Goal: Transaction & Acquisition: Book appointment/travel/reservation

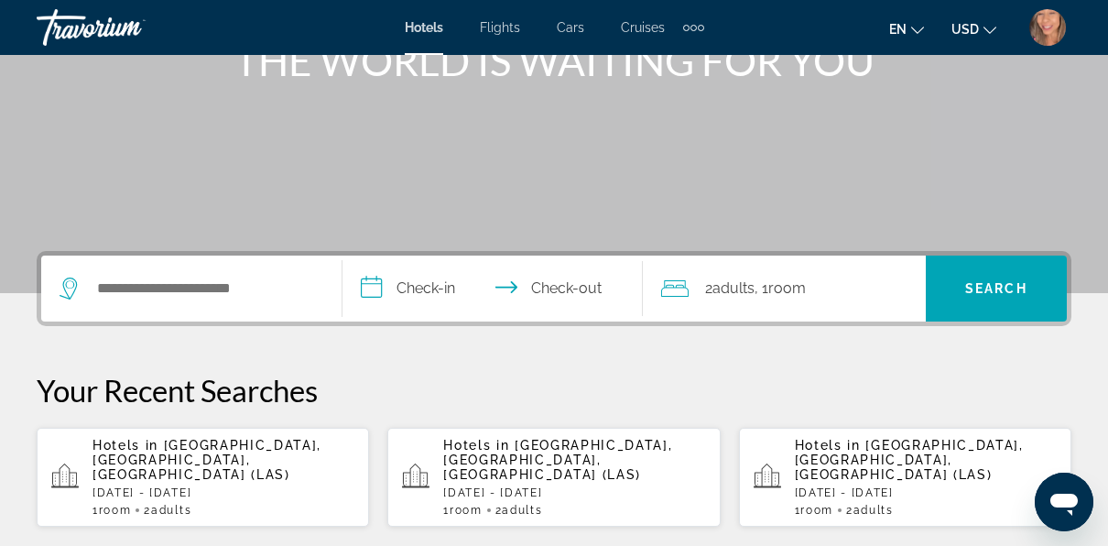
scroll to position [275, 0]
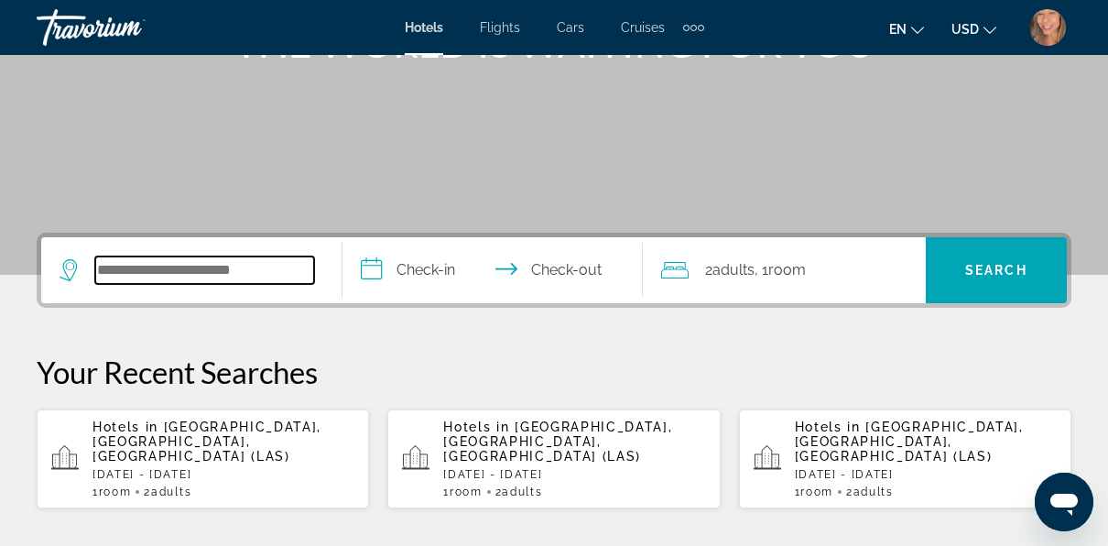
click at [251, 267] on input "Search widget" at bounding box center [204, 269] width 219 height 27
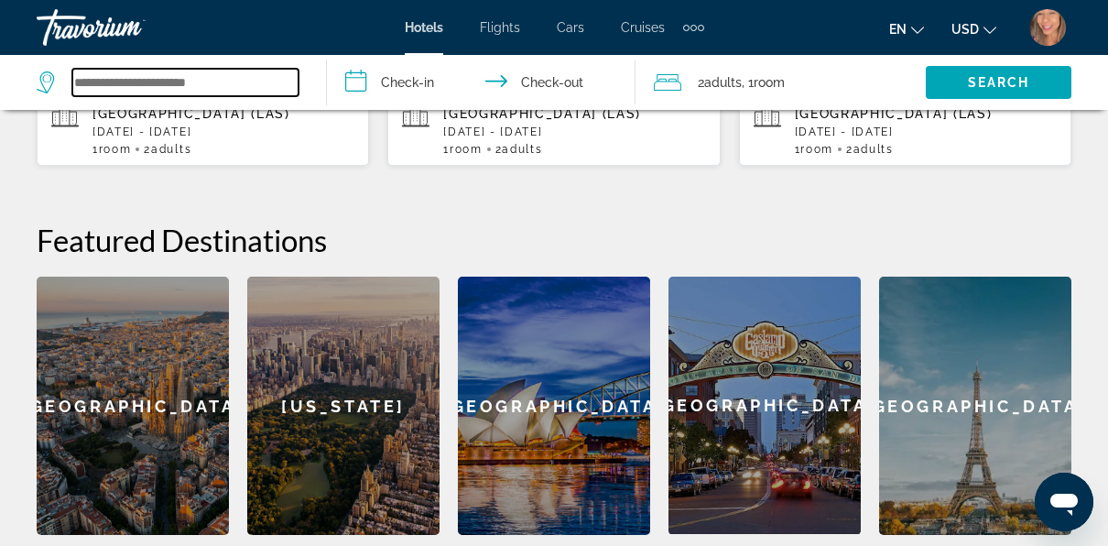
scroll to position [630, 0]
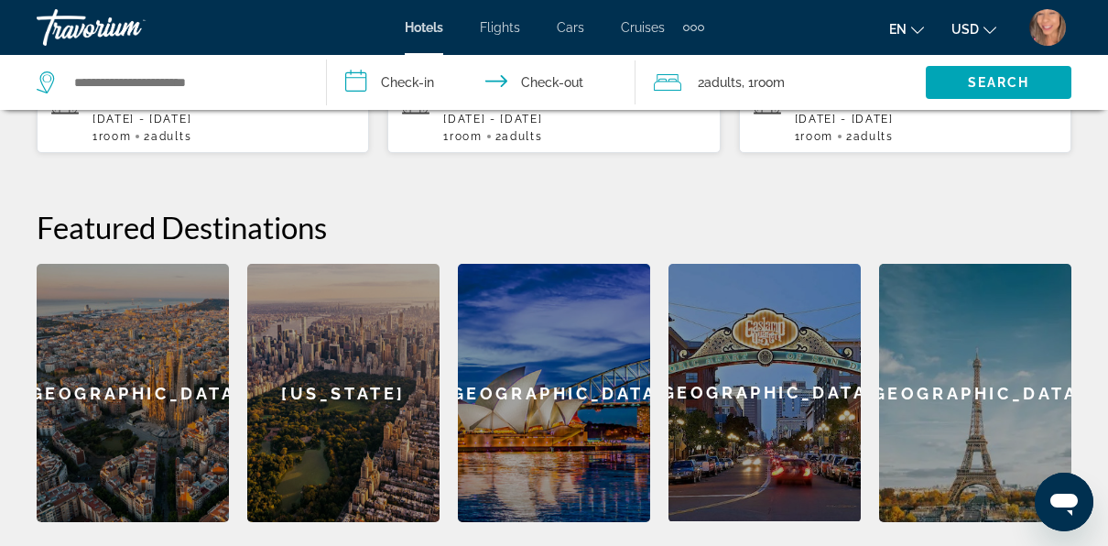
click at [1018, 412] on div "[GEOGRAPHIC_DATA]" at bounding box center [975, 393] width 192 height 258
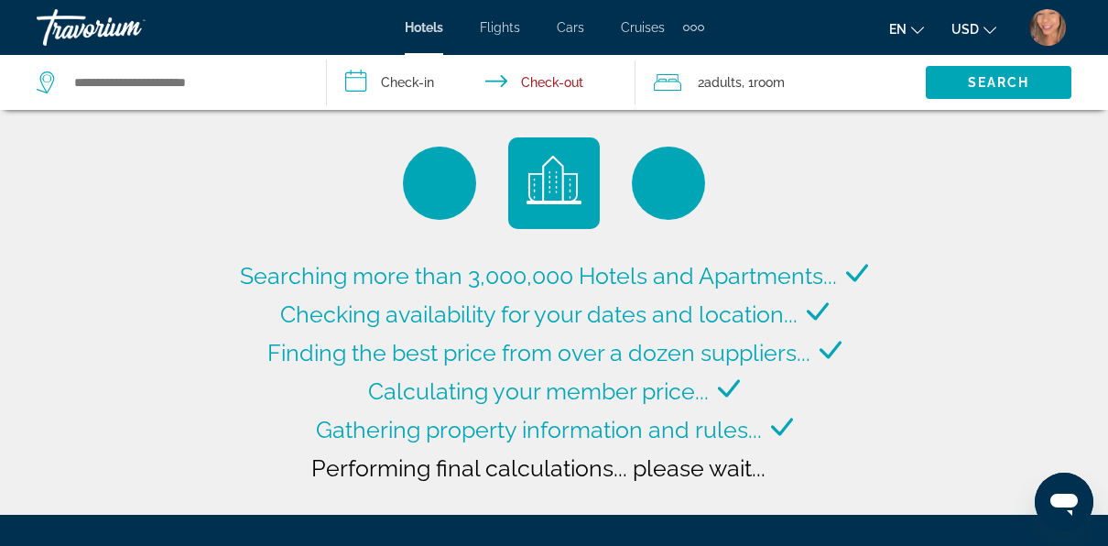
type input "**********"
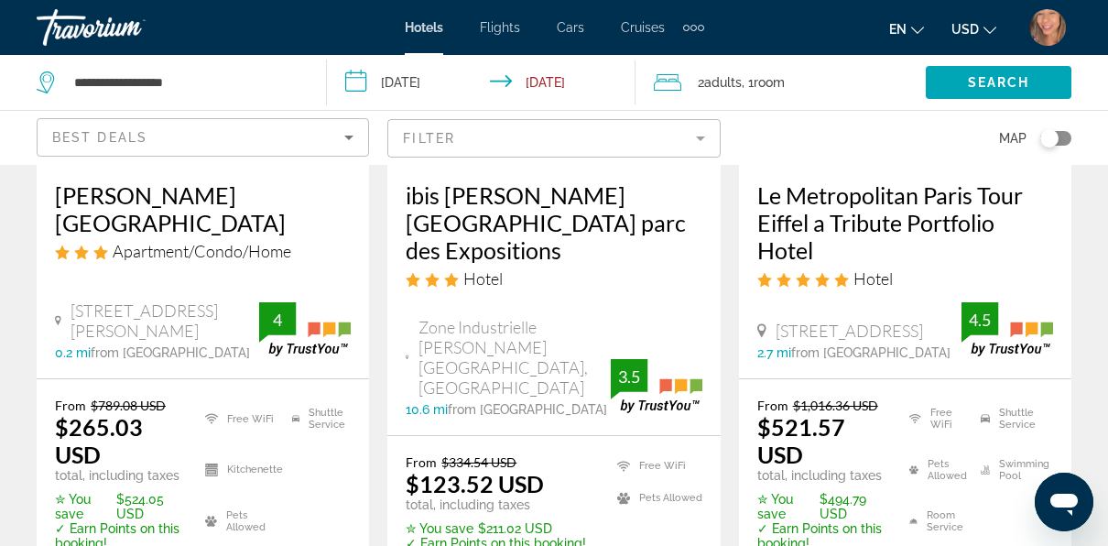
scroll to position [366, 0]
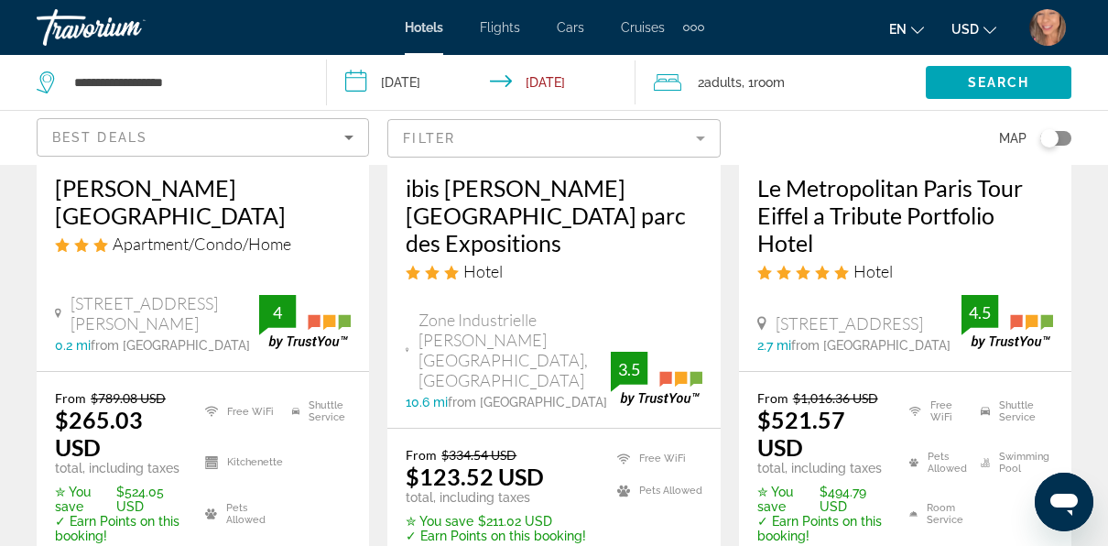
click at [889, 324] on span "[STREET_ADDRESS]" at bounding box center [849, 323] width 147 height 20
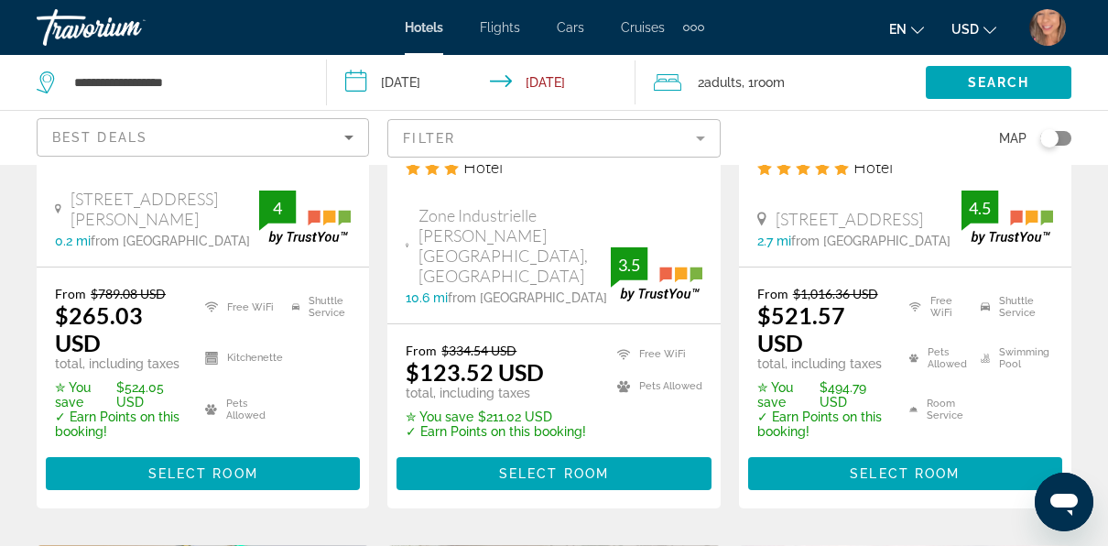
scroll to position [641, 0]
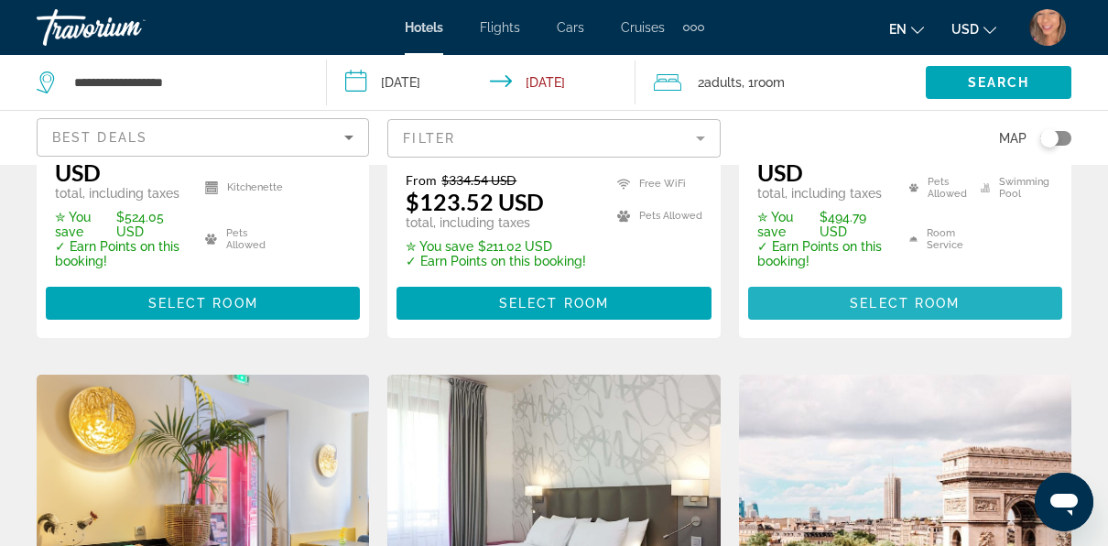
click at [895, 302] on span "Select Room" at bounding box center [905, 303] width 110 height 15
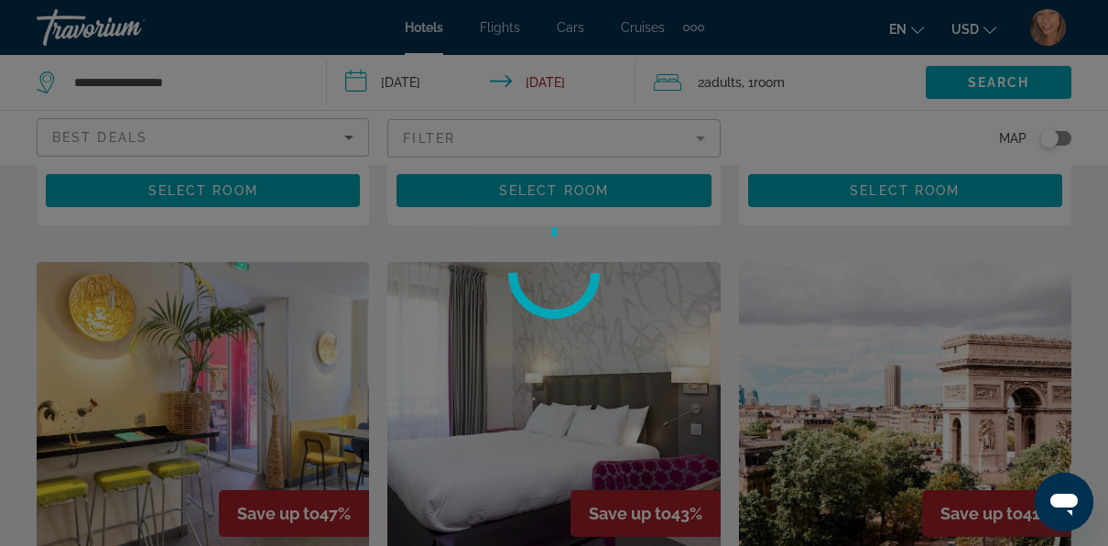
scroll to position [916, 0]
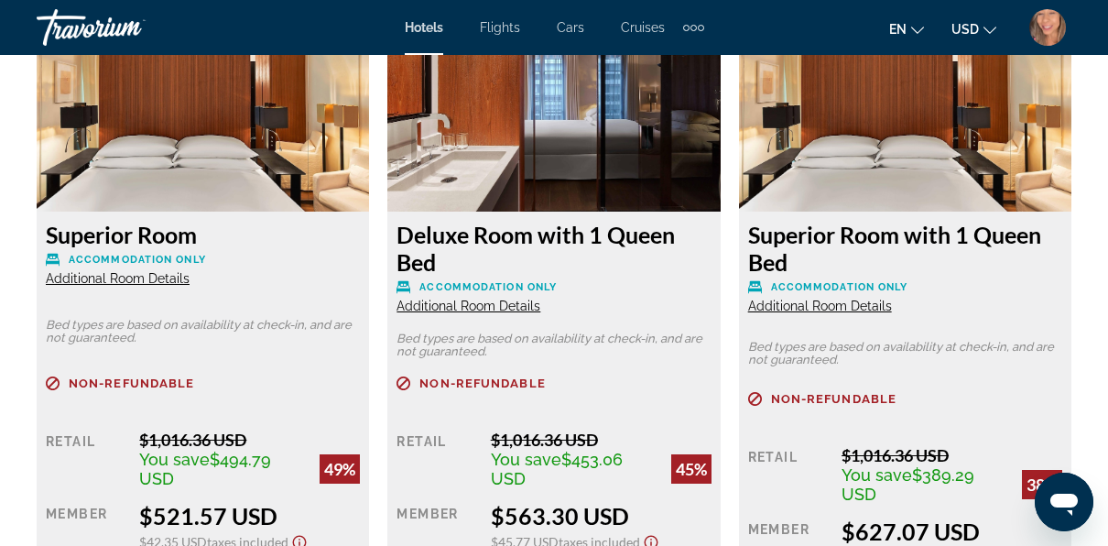
scroll to position [3114, 0]
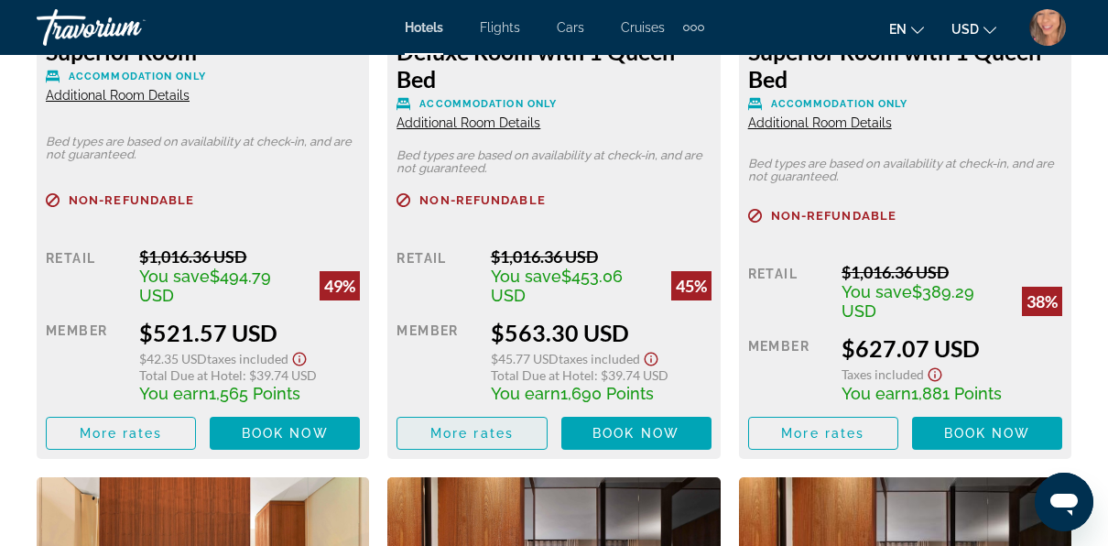
click at [471, 431] on span "More rates" at bounding box center [471, 433] width 83 height 15
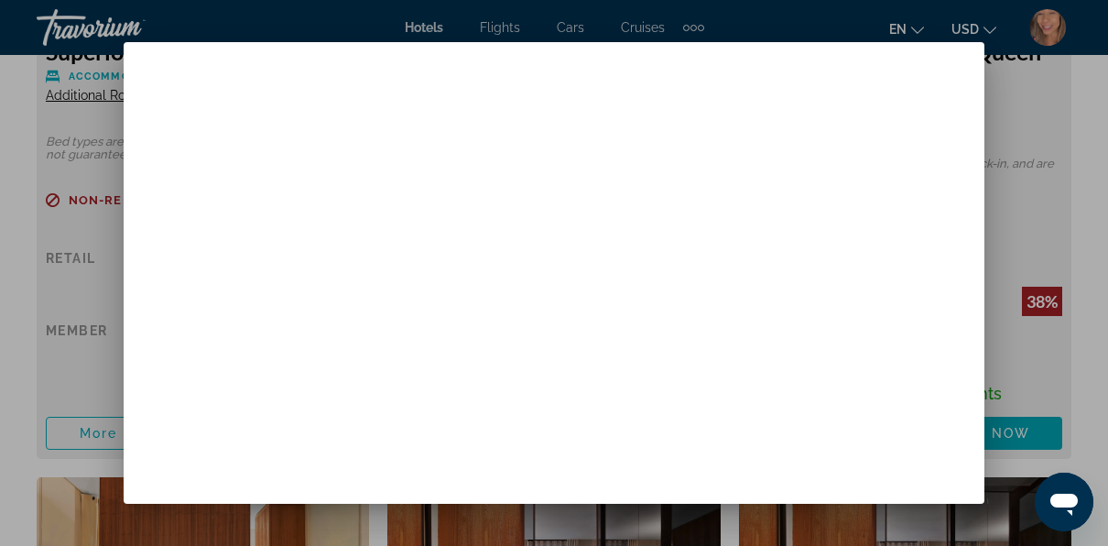
scroll to position [0, 0]
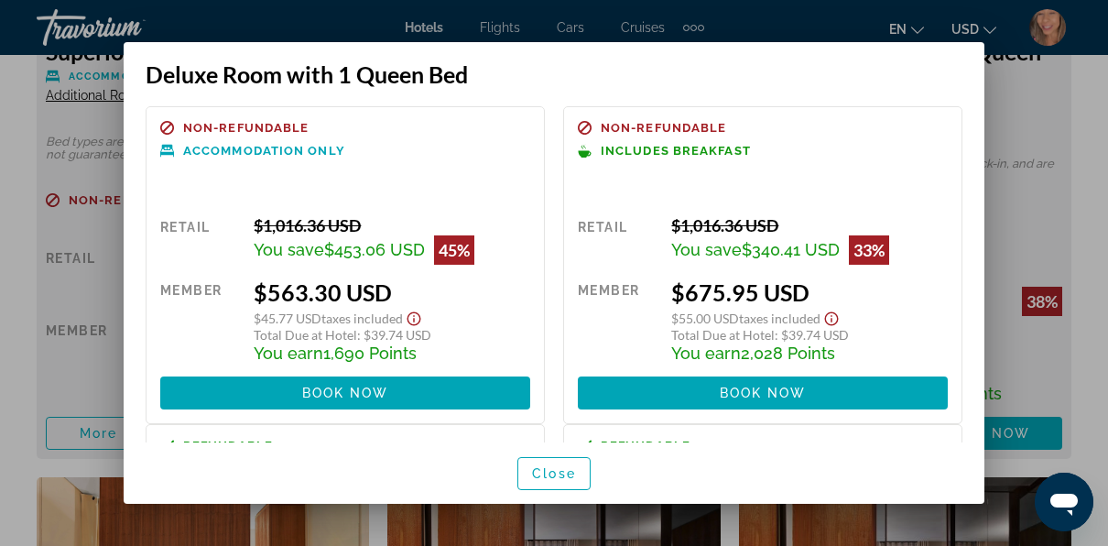
click at [1030, 133] on div at bounding box center [554, 273] width 1108 height 546
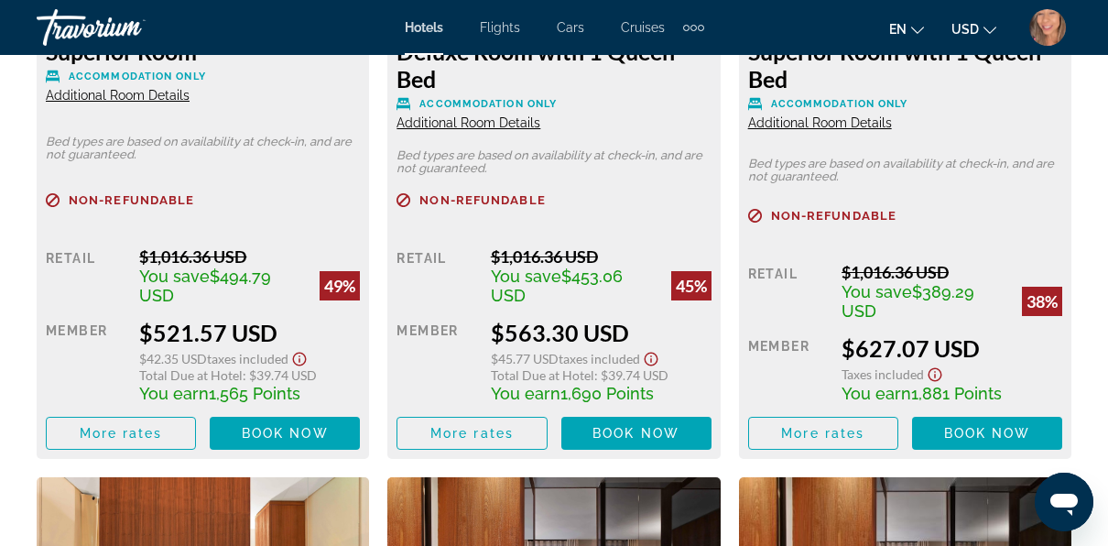
scroll to position [3022, 0]
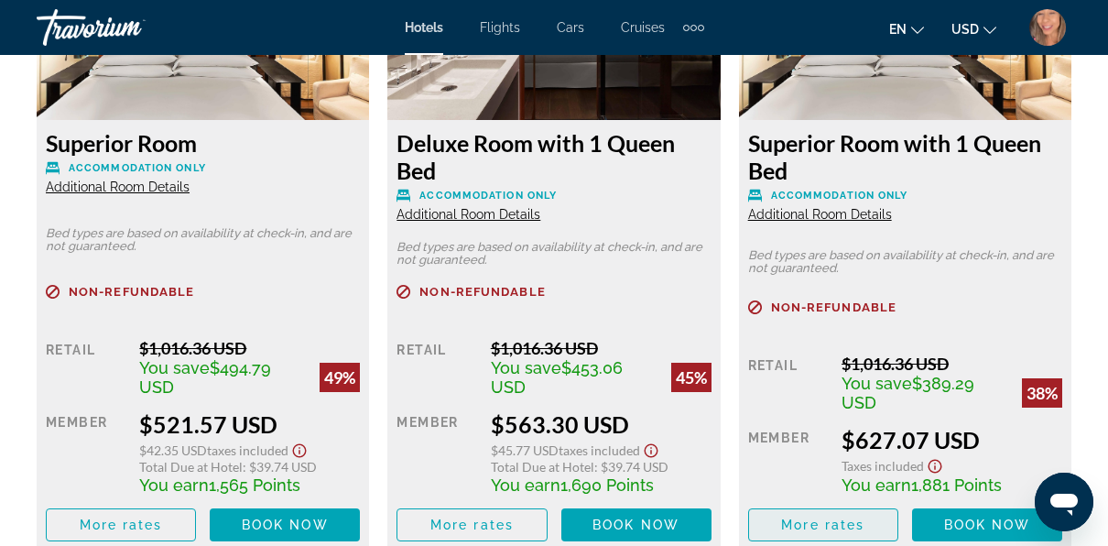
click at [867, 514] on span "Main content" at bounding box center [823, 525] width 148 height 44
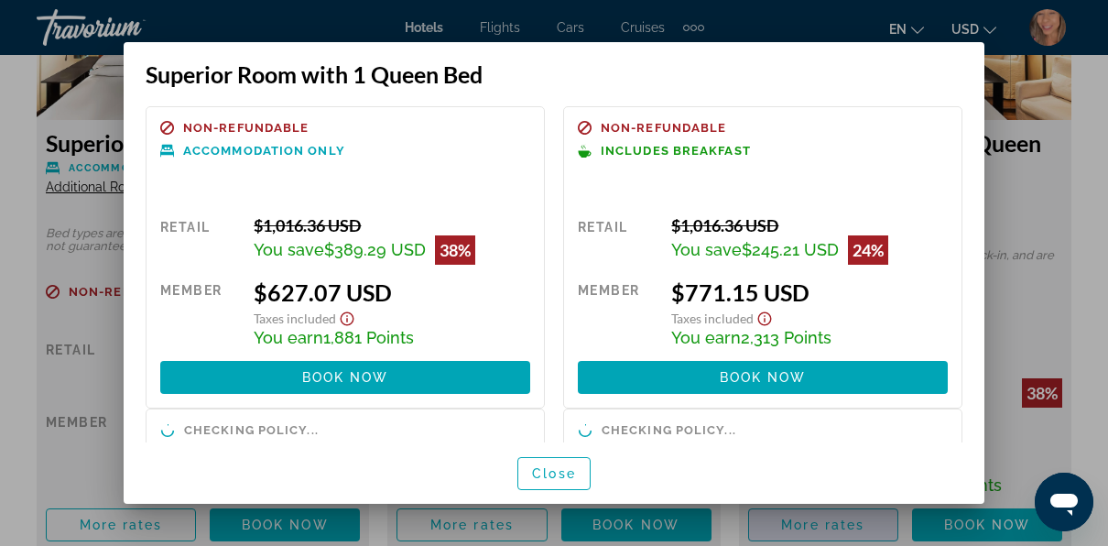
scroll to position [0, 0]
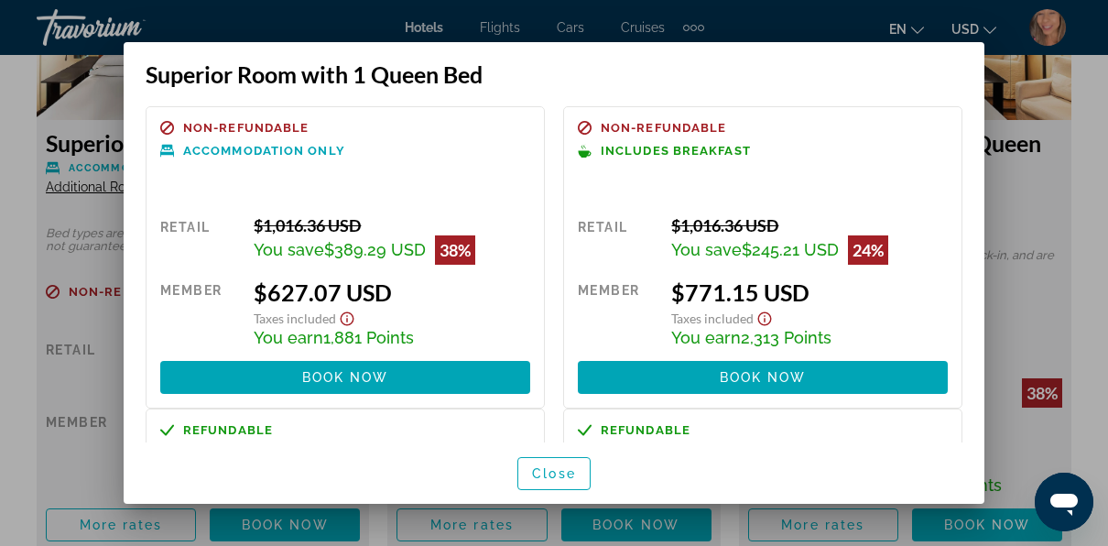
click at [1087, 199] on div at bounding box center [554, 273] width 1108 height 546
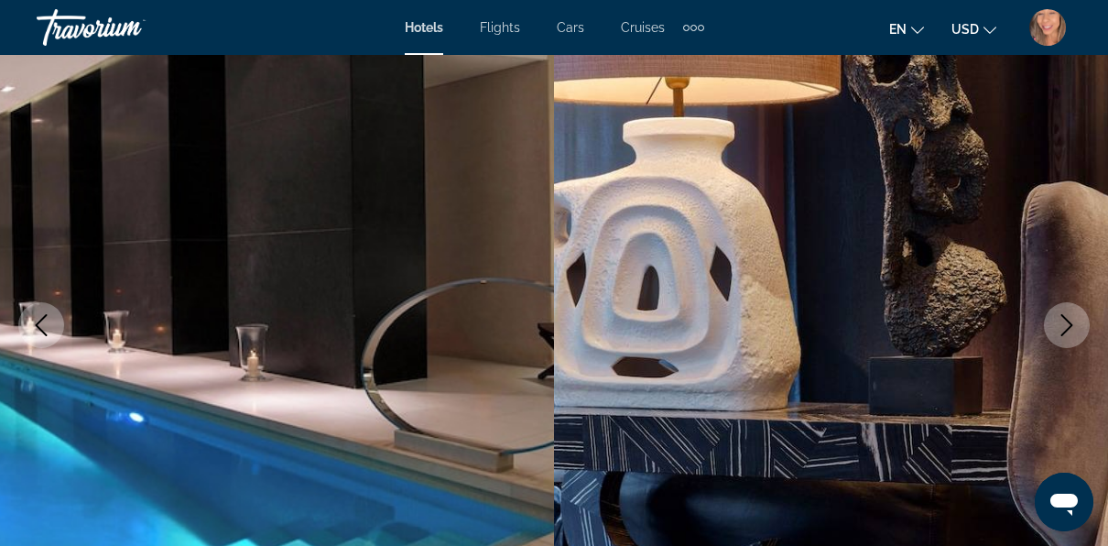
scroll to position [92, 0]
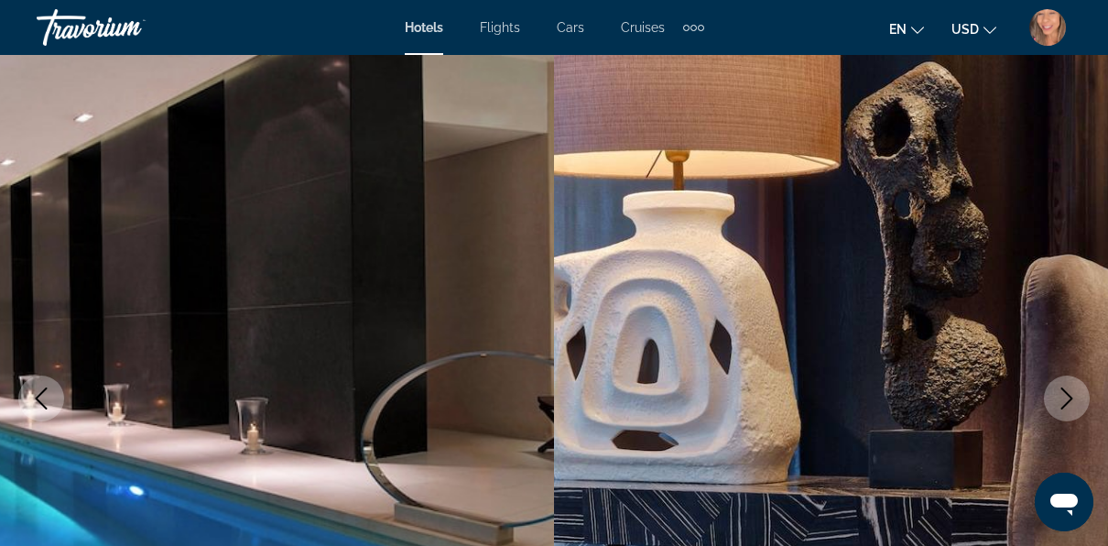
click at [1069, 392] on icon "Next image" at bounding box center [1067, 398] width 22 height 22
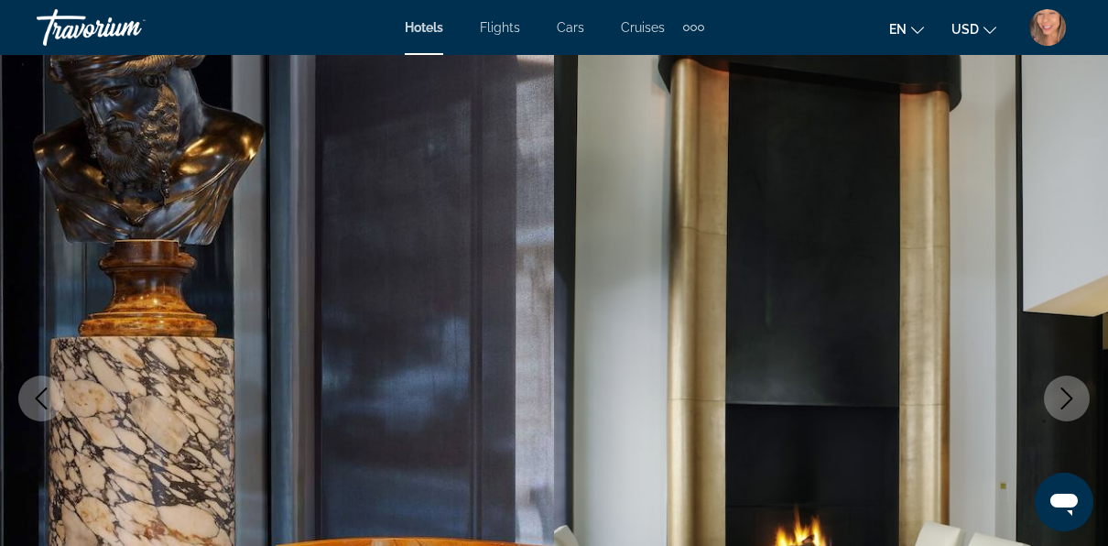
click at [1068, 394] on icon "Next image" at bounding box center [1067, 398] width 12 height 22
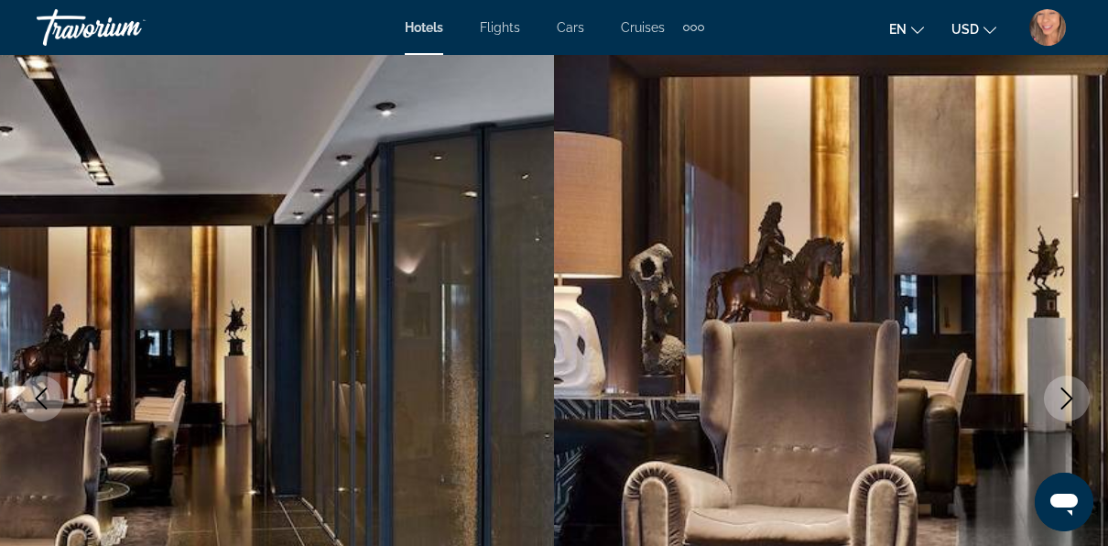
click at [1064, 396] on icon "Next image" at bounding box center [1067, 398] width 22 height 22
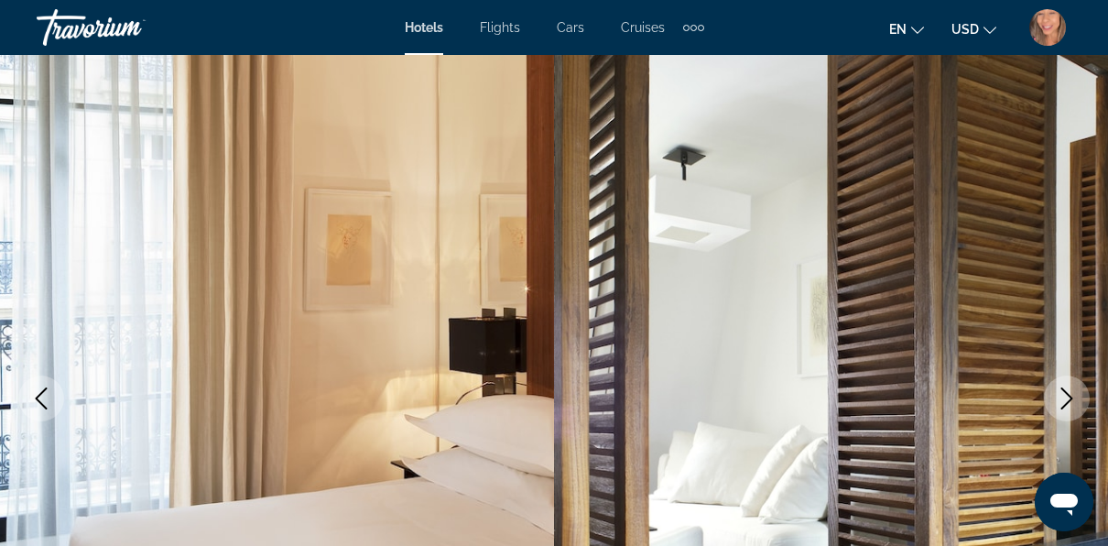
click at [1064, 396] on icon "Next image" at bounding box center [1067, 398] width 22 height 22
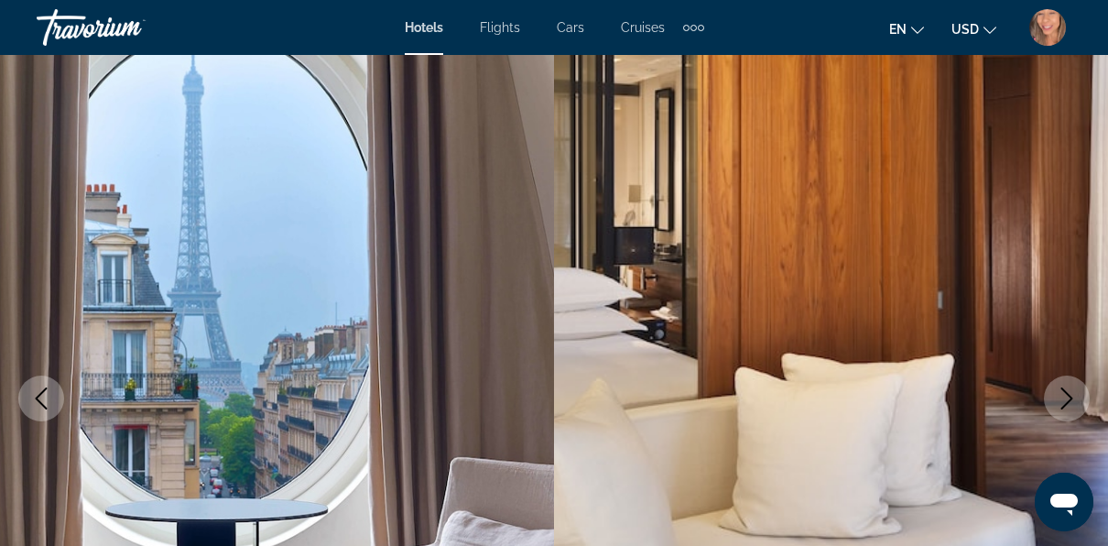
click at [1063, 396] on icon "Next image" at bounding box center [1067, 398] width 22 height 22
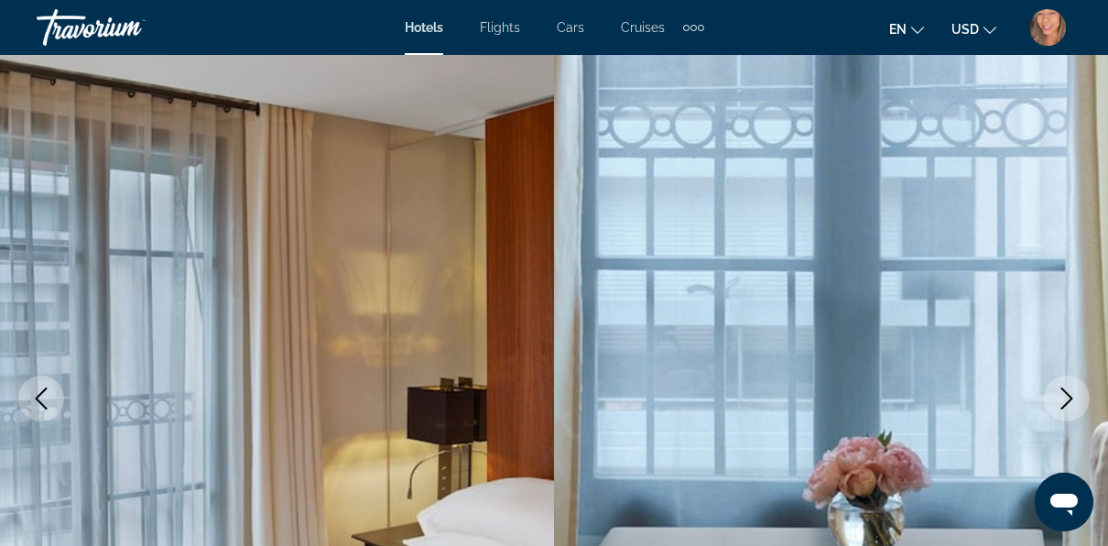
click at [1063, 396] on icon "Next image" at bounding box center [1067, 398] width 22 height 22
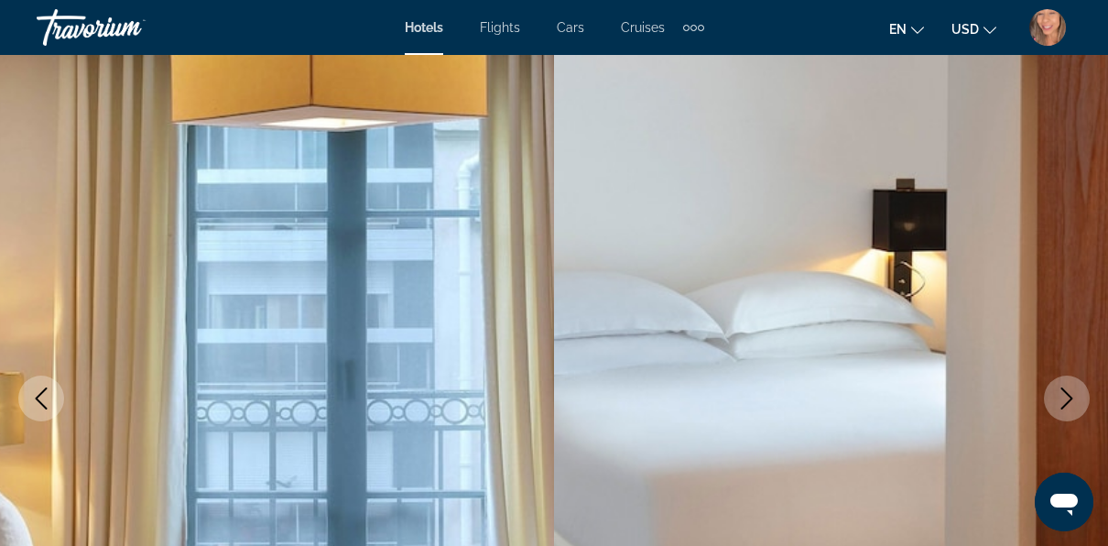
click at [1063, 396] on icon "Next image" at bounding box center [1067, 398] width 22 height 22
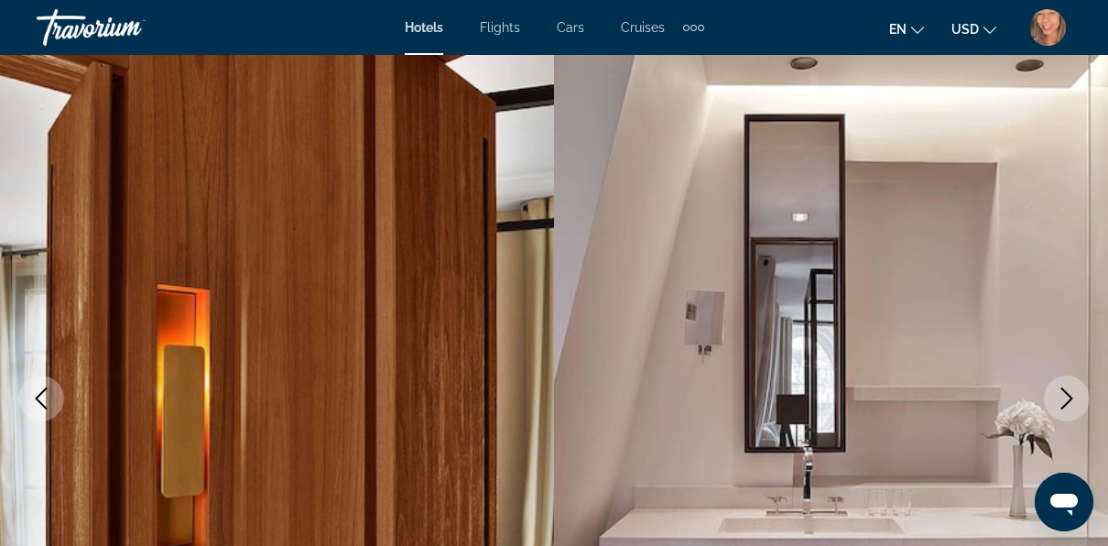
click at [1063, 396] on icon "Next image" at bounding box center [1067, 398] width 22 height 22
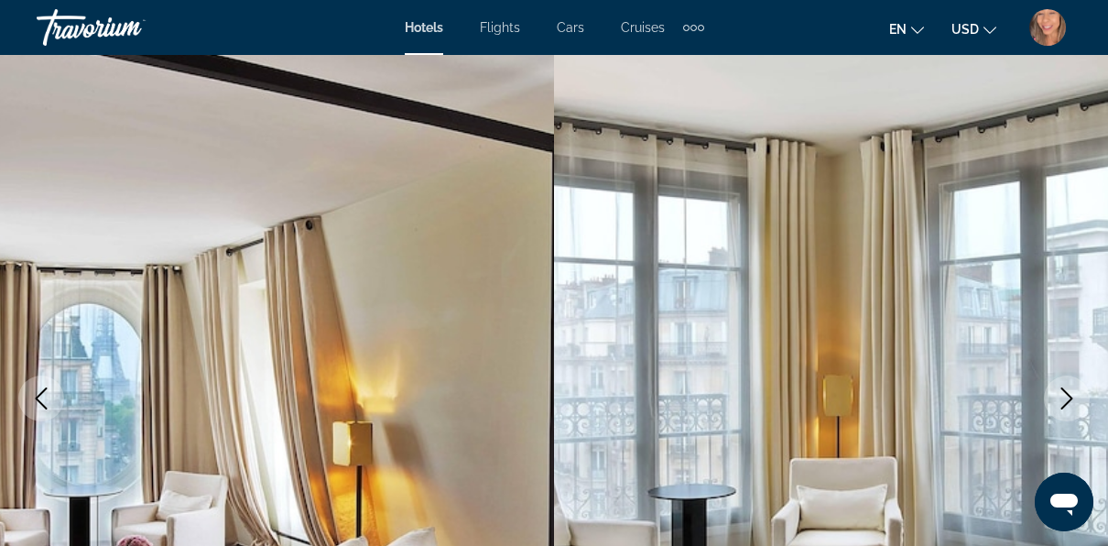
click at [1063, 396] on icon "Next image" at bounding box center [1067, 398] width 22 height 22
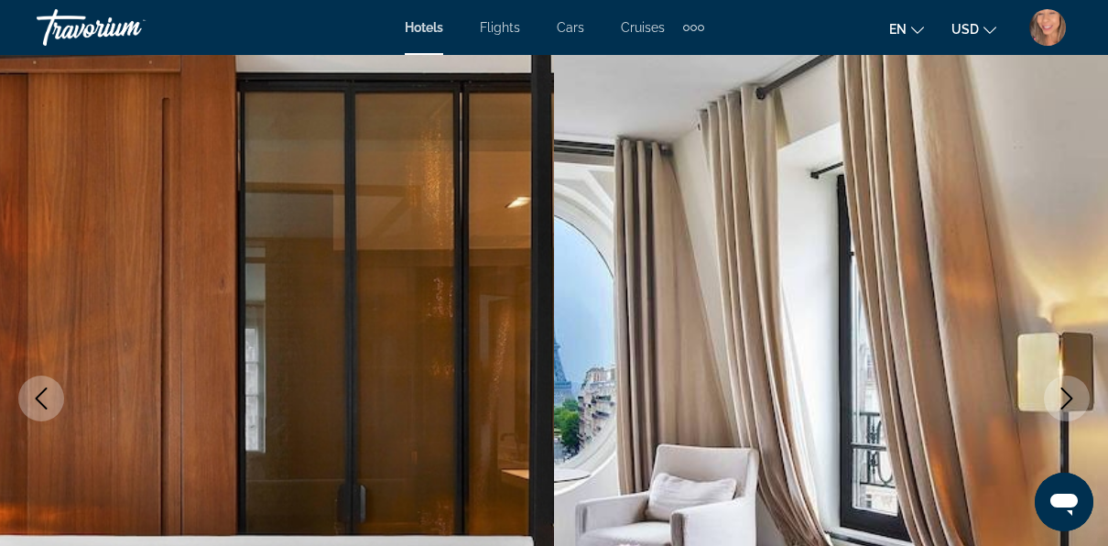
click at [1063, 396] on icon "Next image" at bounding box center [1067, 398] width 22 height 22
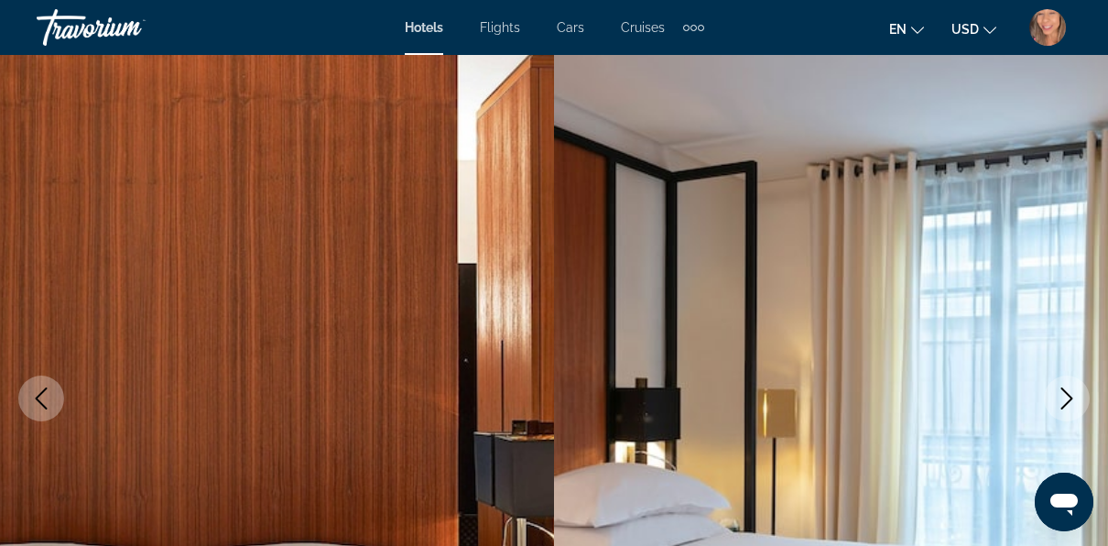
click at [1063, 396] on icon "Next image" at bounding box center [1067, 398] width 22 height 22
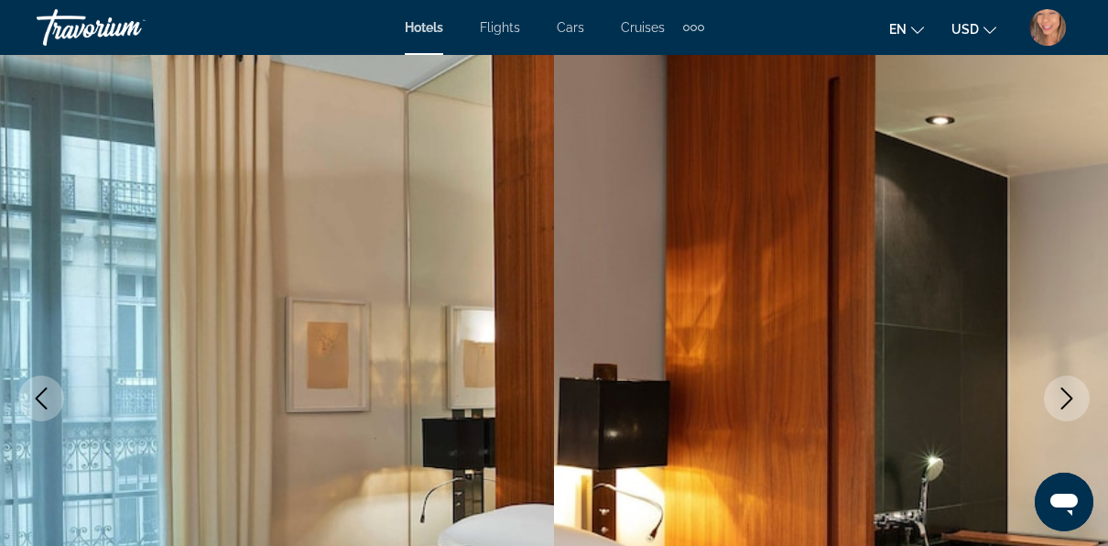
click at [1063, 396] on icon "Next image" at bounding box center [1067, 398] width 22 height 22
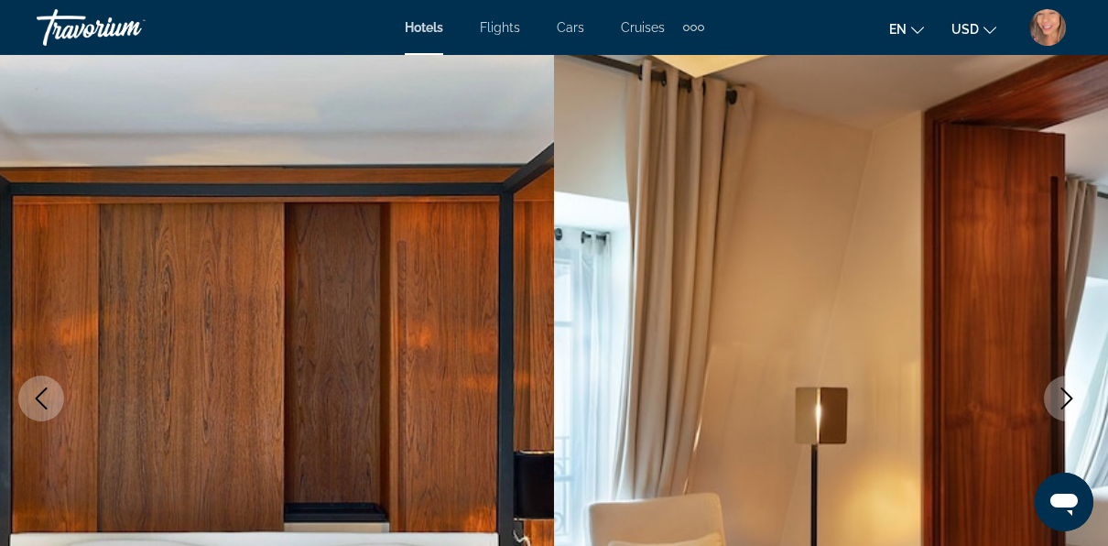
click at [1063, 396] on icon "Next image" at bounding box center [1067, 398] width 22 height 22
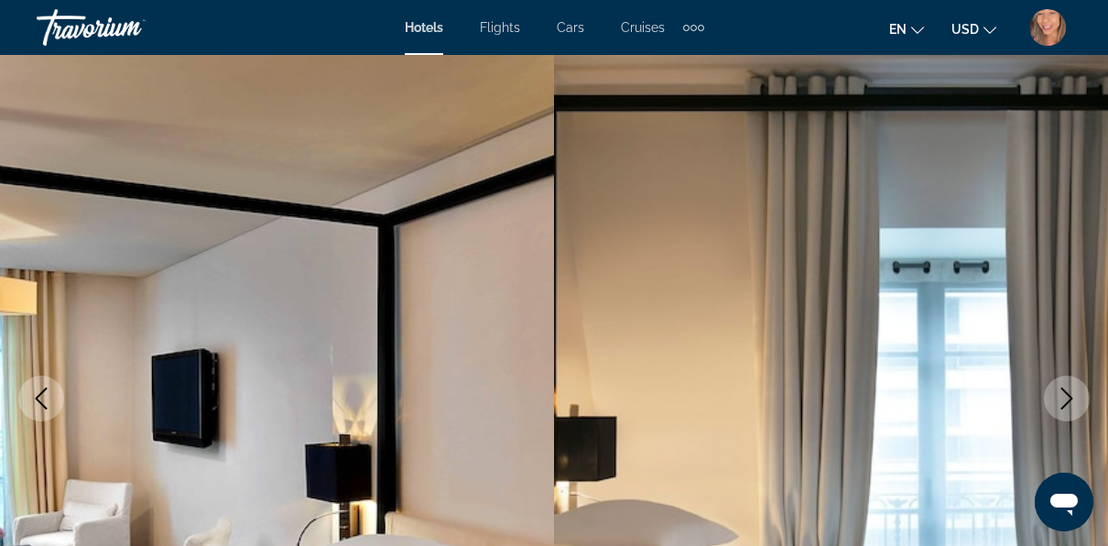
click at [1063, 396] on icon "Next image" at bounding box center [1067, 398] width 22 height 22
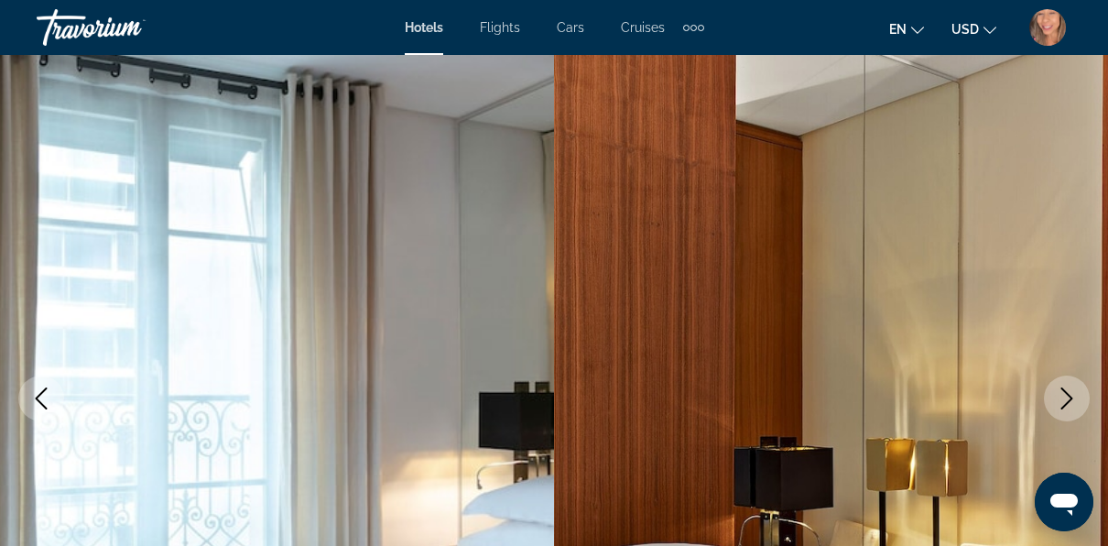
click at [1063, 396] on icon "Next image" at bounding box center [1067, 398] width 22 height 22
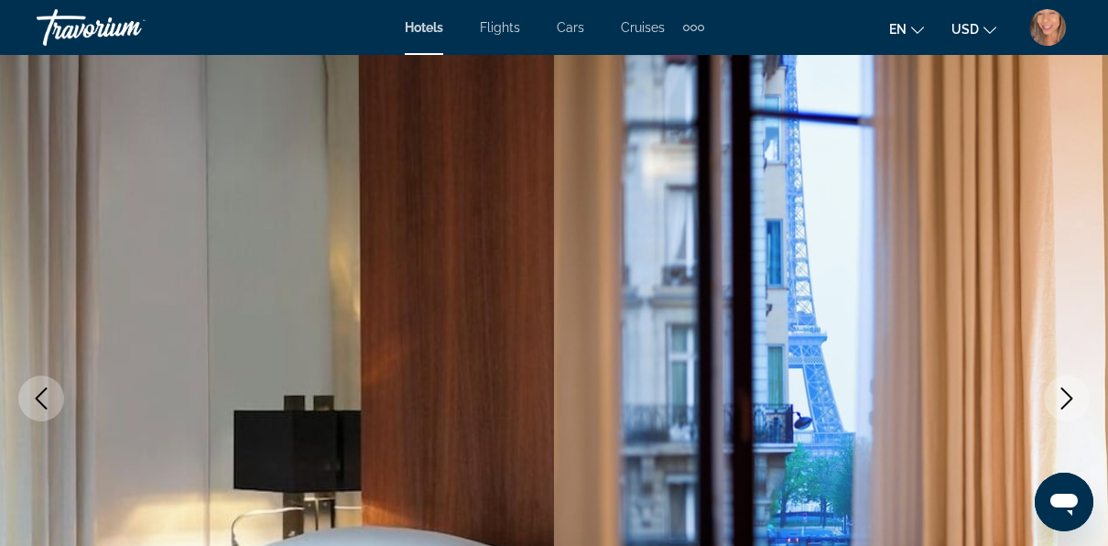
click at [1063, 396] on icon "Next image" at bounding box center [1067, 398] width 22 height 22
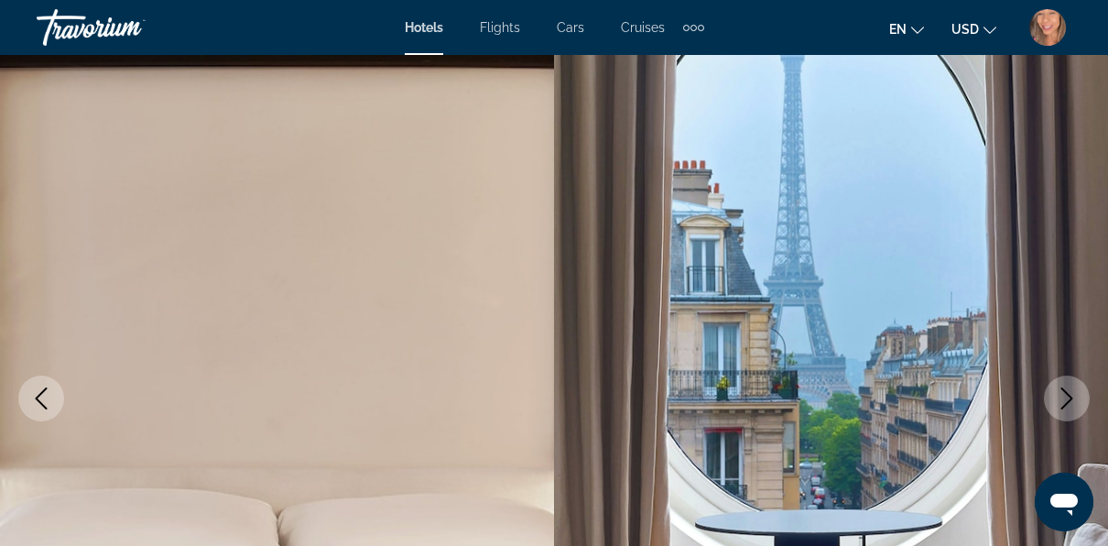
click at [1063, 396] on icon "Next image" at bounding box center [1067, 398] width 22 height 22
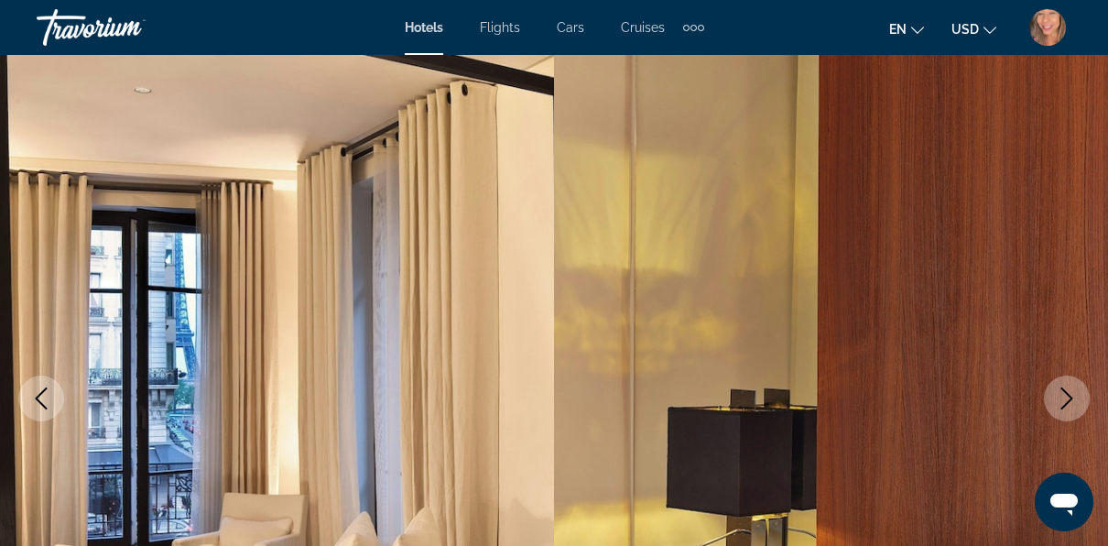
click at [1063, 396] on icon "Next image" at bounding box center [1067, 398] width 22 height 22
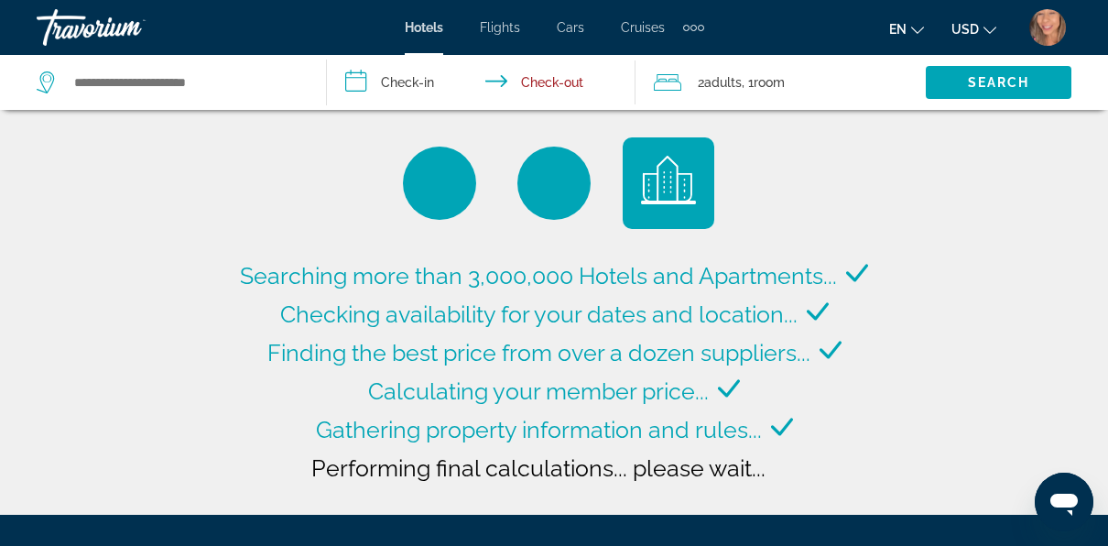
type input "**********"
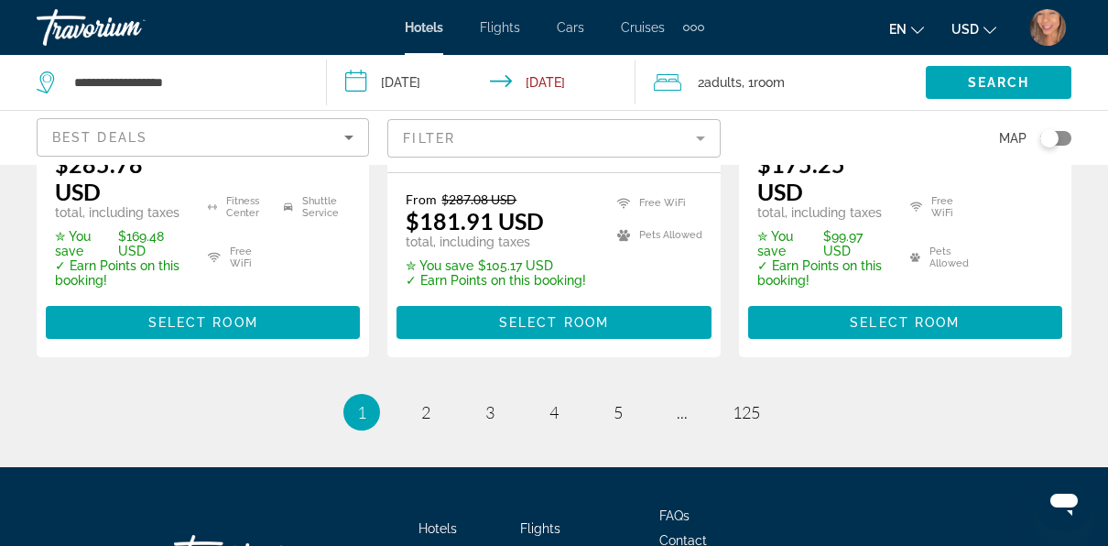
scroll to position [3017, 0]
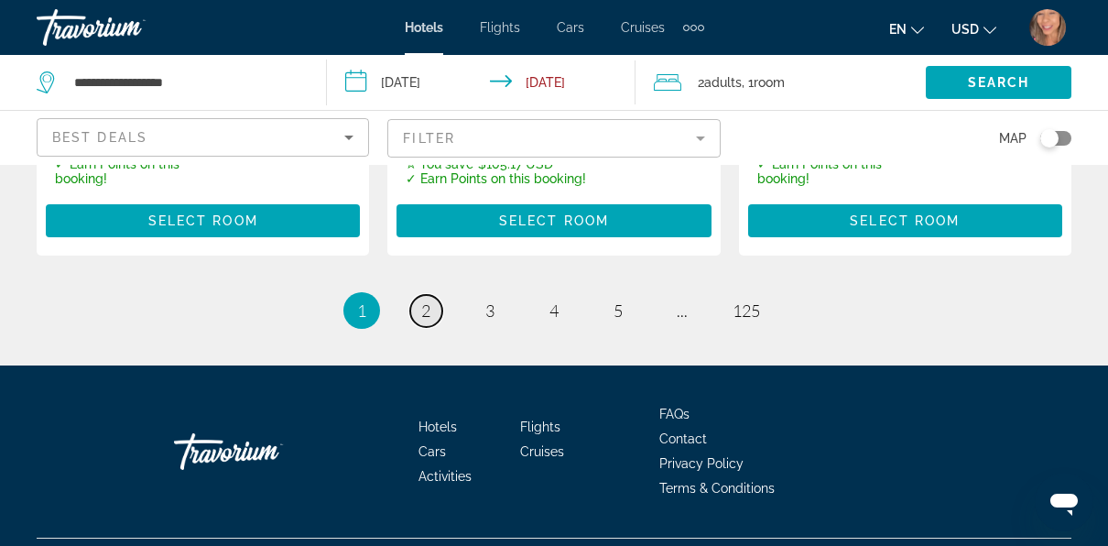
click at [413, 295] on link "page 2" at bounding box center [426, 311] width 32 height 32
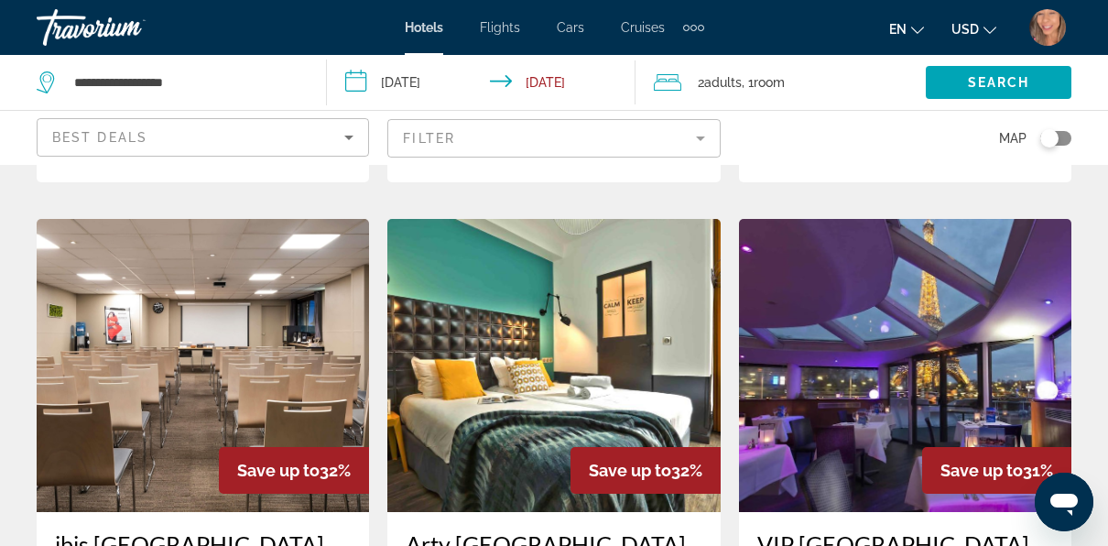
scroll to position [733, 0]
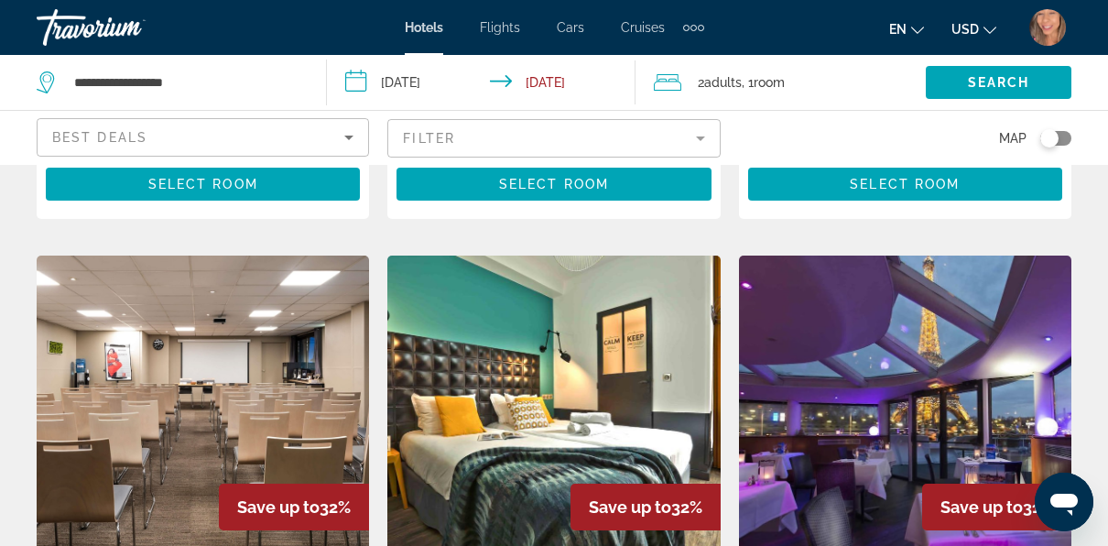
click at [880, 386] on img "Main content" at bounding box center [905, 402] width 332 height 293
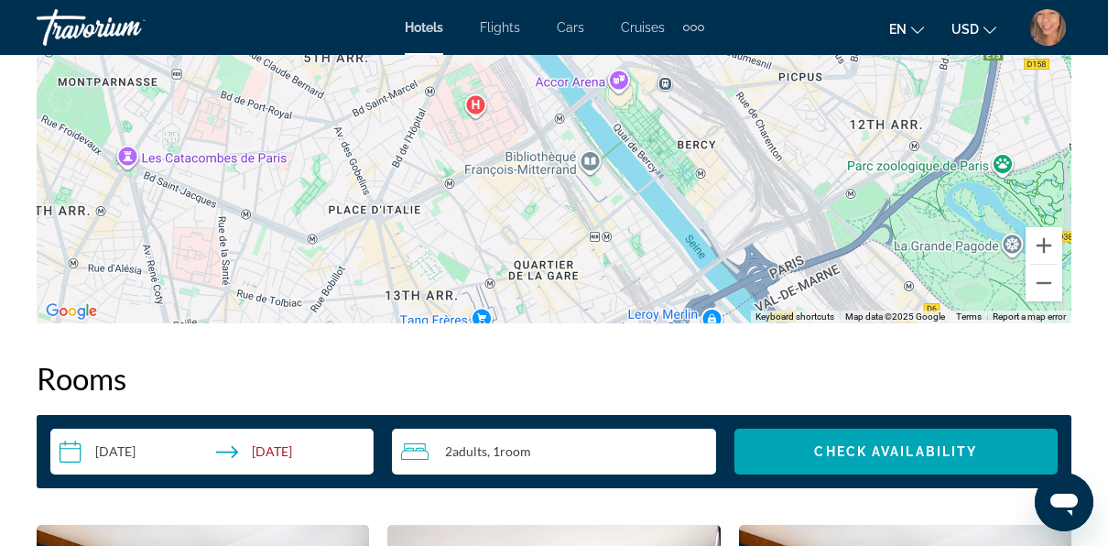
scroll to position [2381, 0]
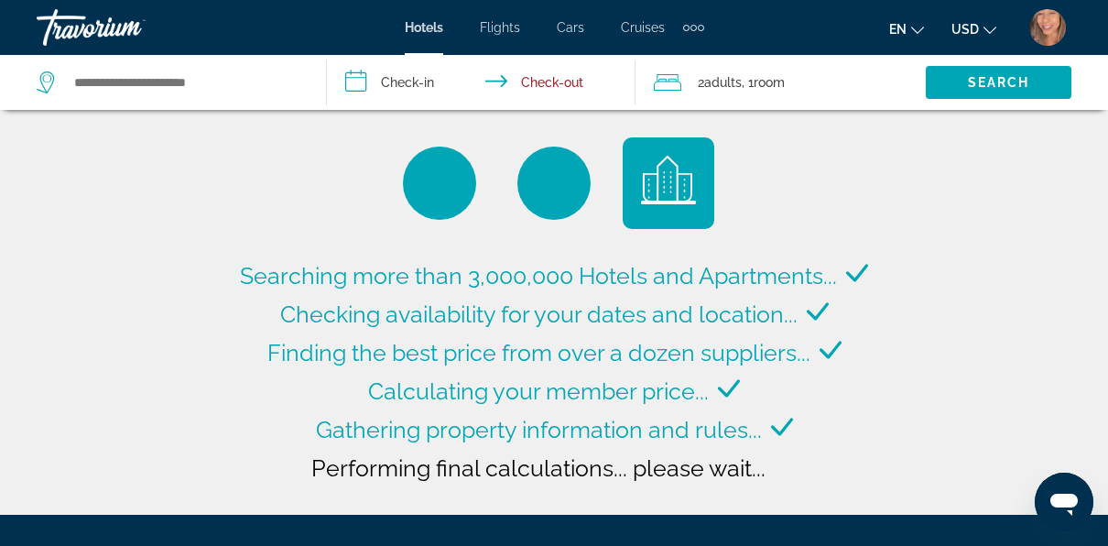
type input "**********"
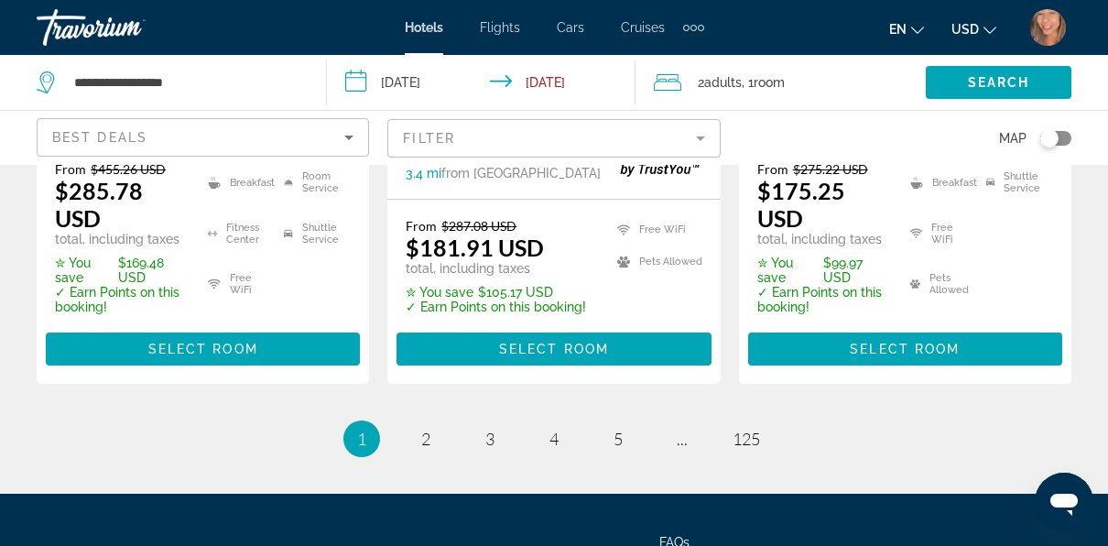
scroll to position [3017, 0]
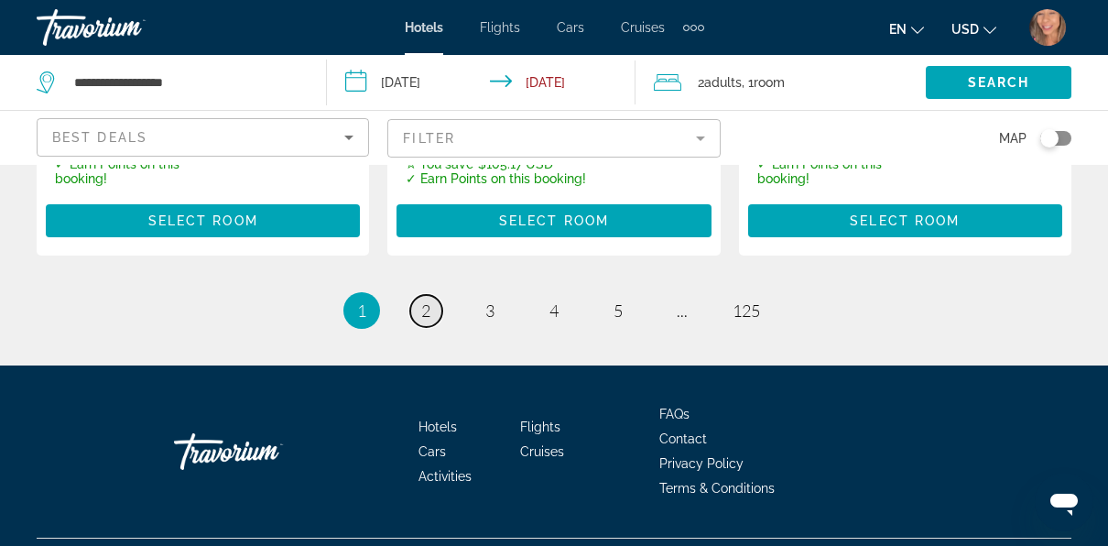
click at [427, 300] on span "2" at bounding box center [425, 310] width 9 height 20
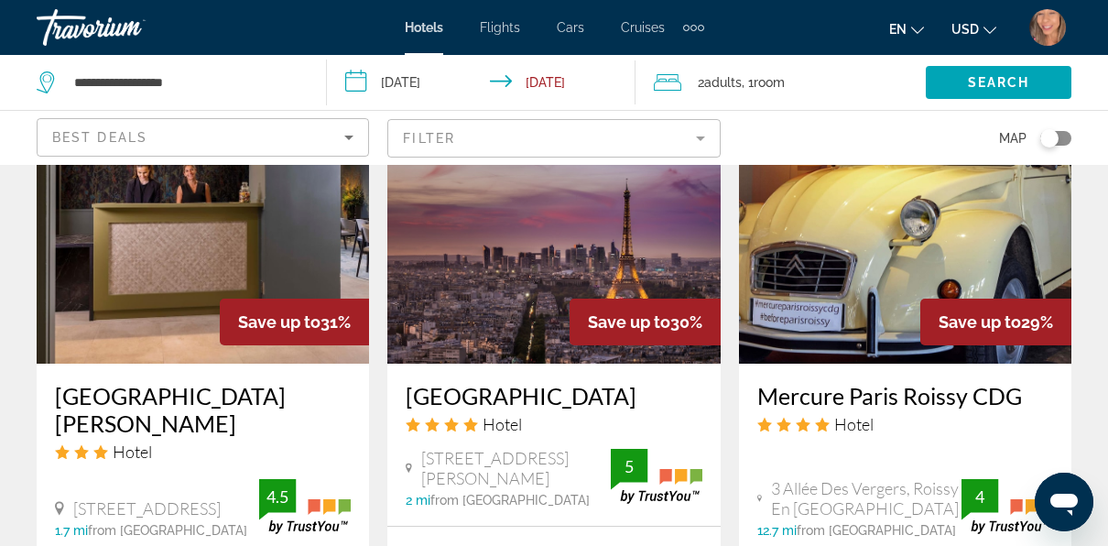
scroll to position [1740, 0]
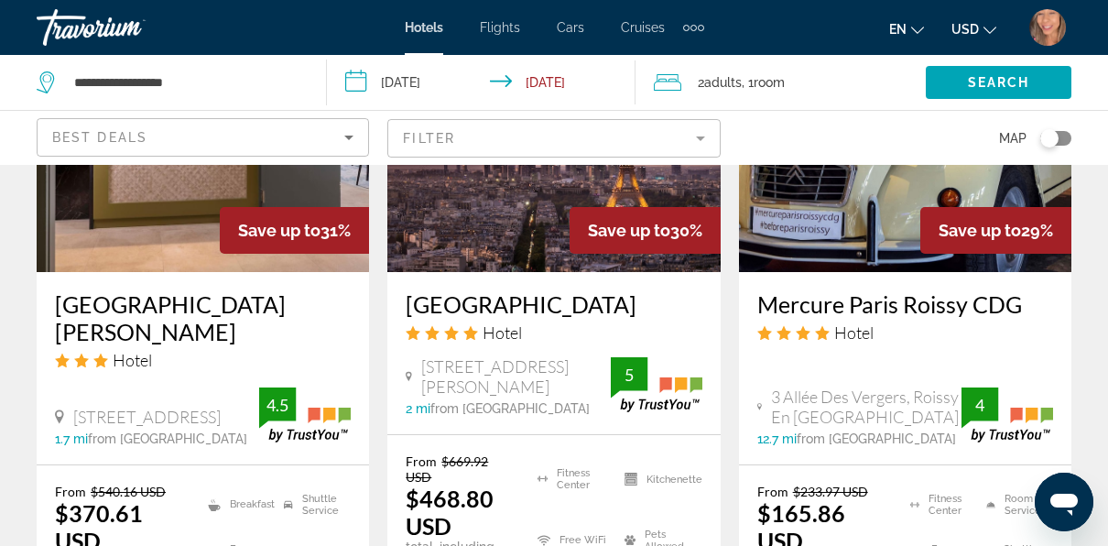
click at [548, 295] on div "[GEOGRAPHIC_DATA] Hotel" at bounding box center [554, 323] width 296 height 66
click at [522, 200] on img "Main content" at bounding box center [553, 125] width 332 height 293
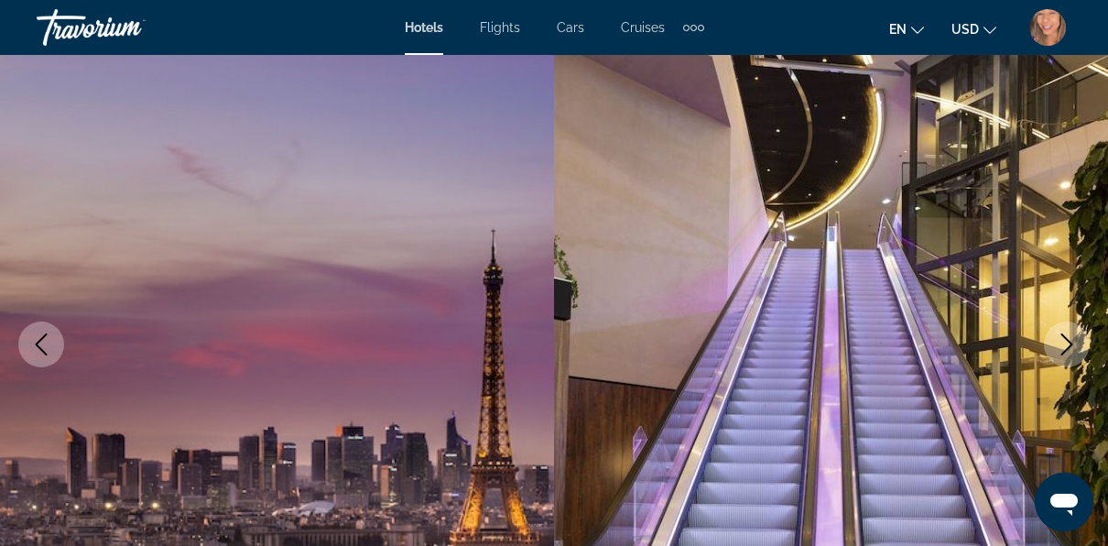
scroll to position [183, 0]
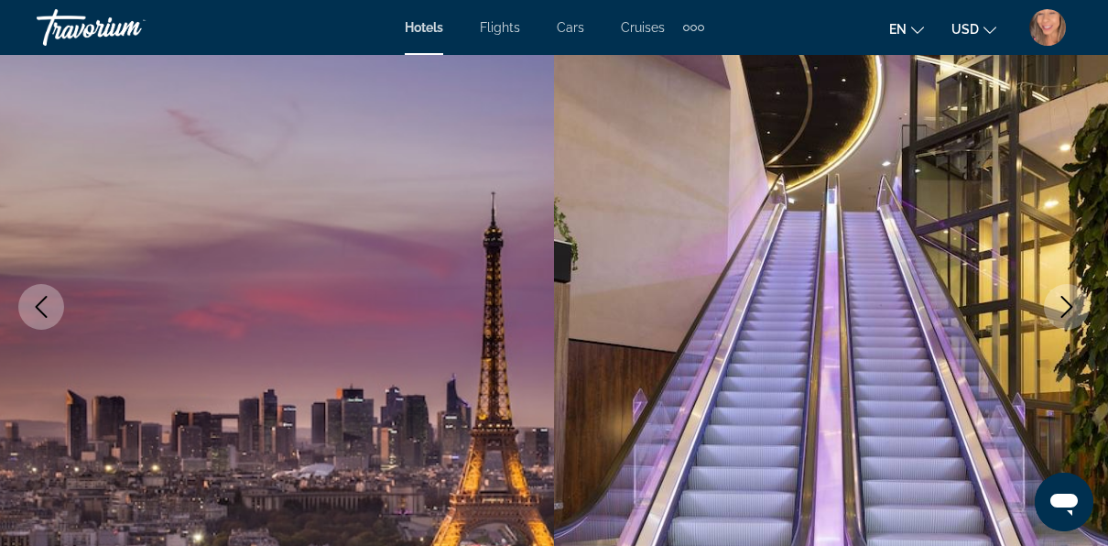
click at [1069, 299] on icon "Next image" at bounding box center [1067, 307] width 22 height 22
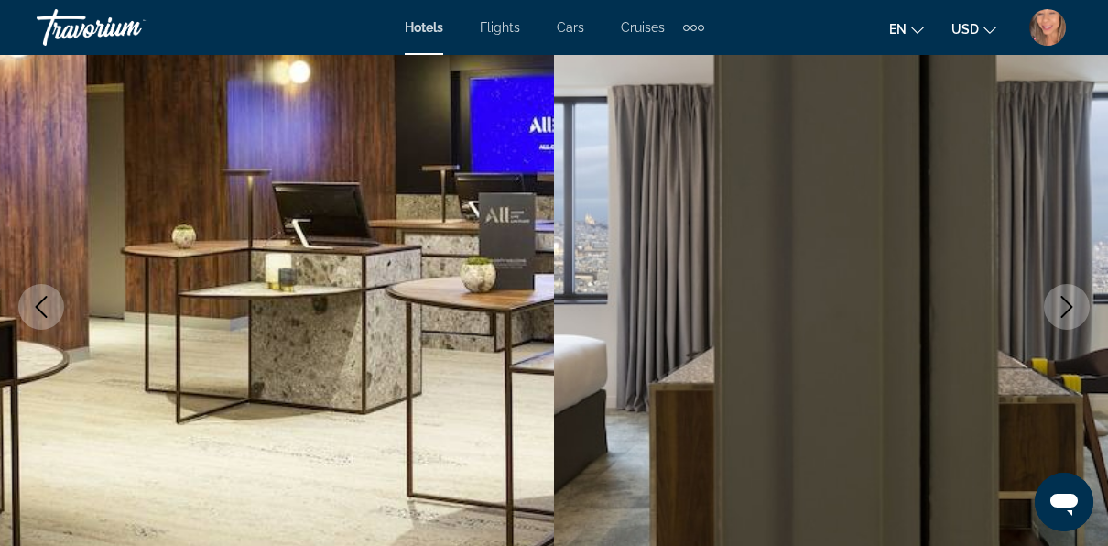
click at [1062, 306] on icon "Next image" at bounding box center [1067, 307] width 22 height 22
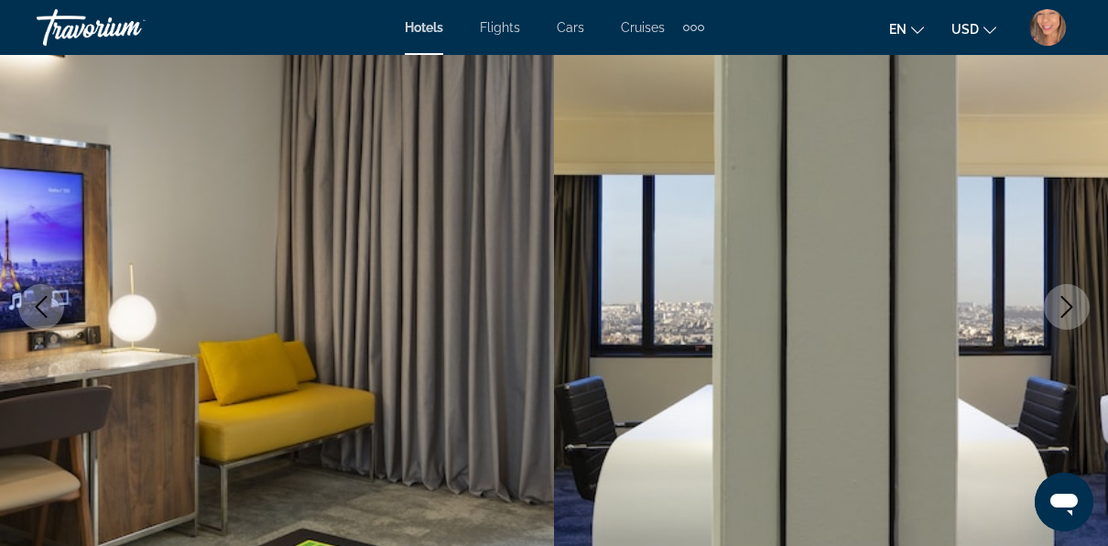
click at [33, 311] on icon "Previous image" at bounding box center [41, 307] width 22 height 22
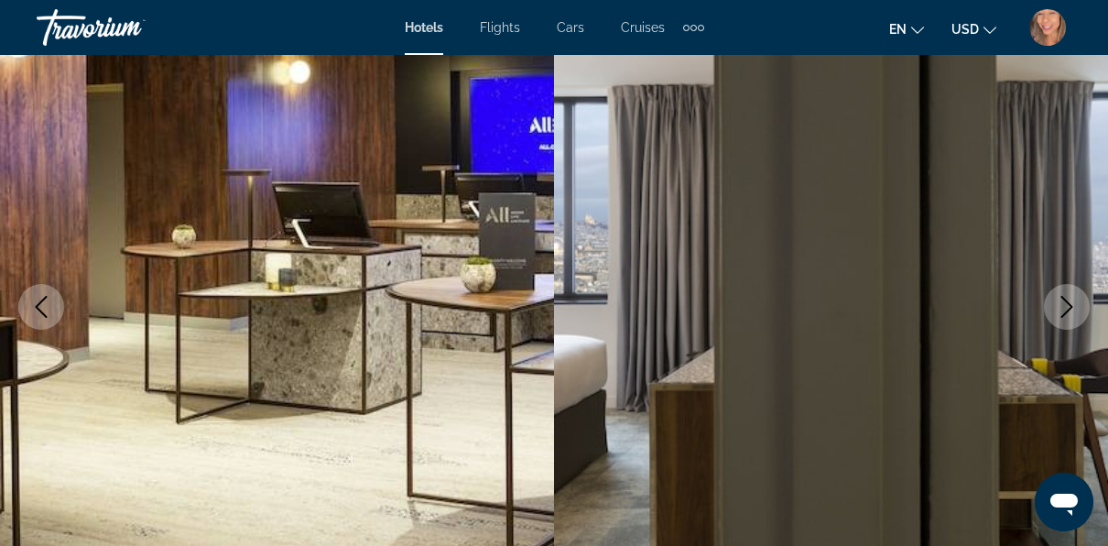
click at [38, 308] on icon "Previous image" at bounding box center [42, 307] width 12 height 22
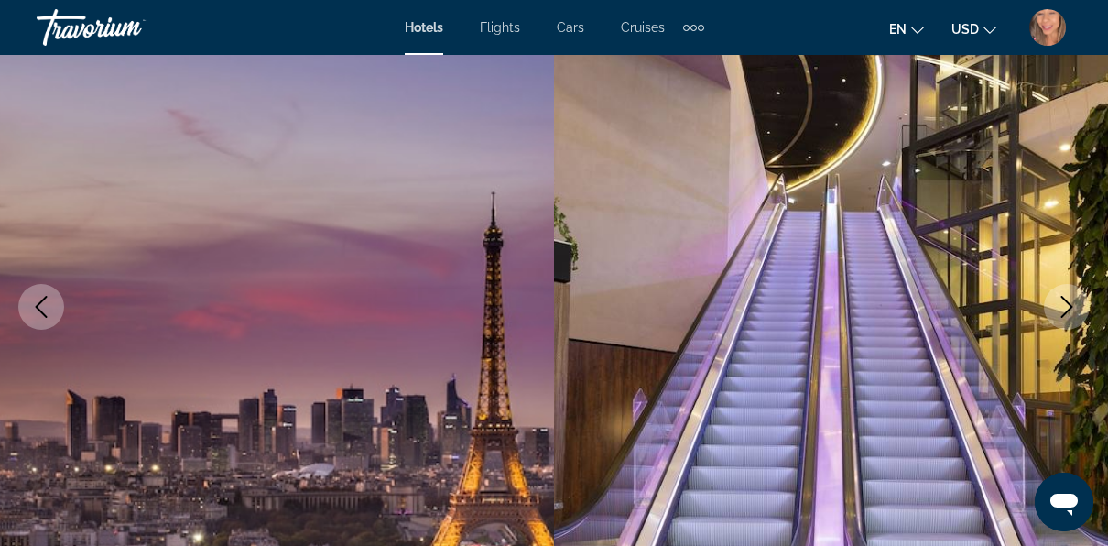
click at [39, 308] on icon "Previous image" at bounding box center [41, 307] width 22 height 22
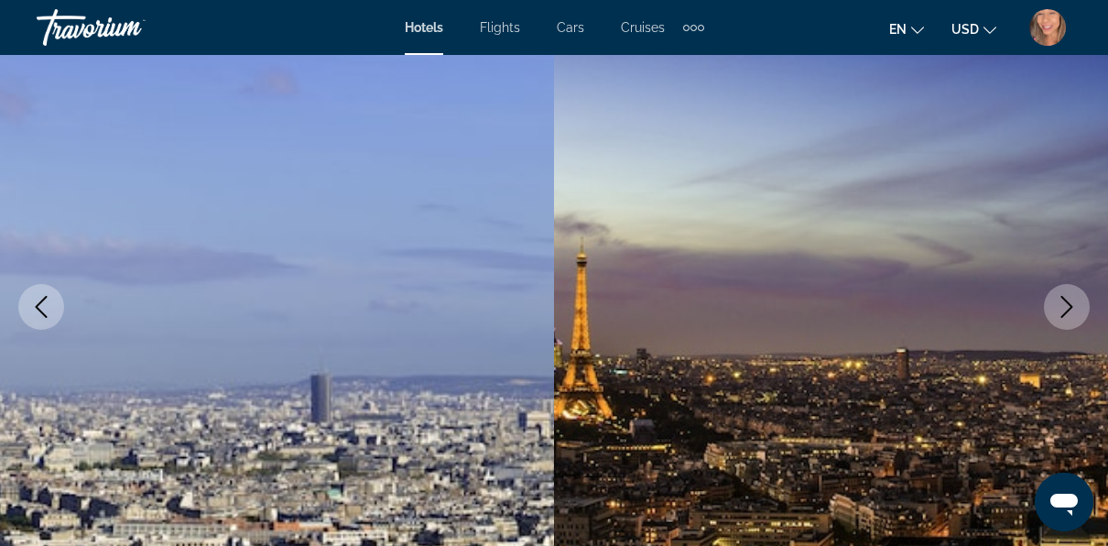
click at [39, 308] on icon "Previous image" at bounding box center [41, 307] width 22 height 22
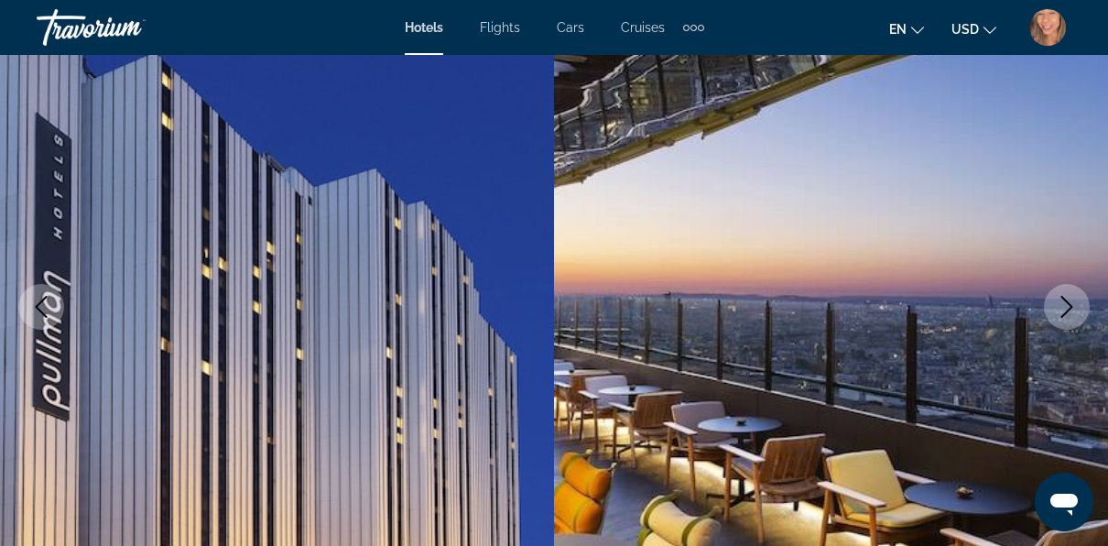
click at [39, 308] on icon "Previous image" at bounding box center [41, 307] width 22 height 22
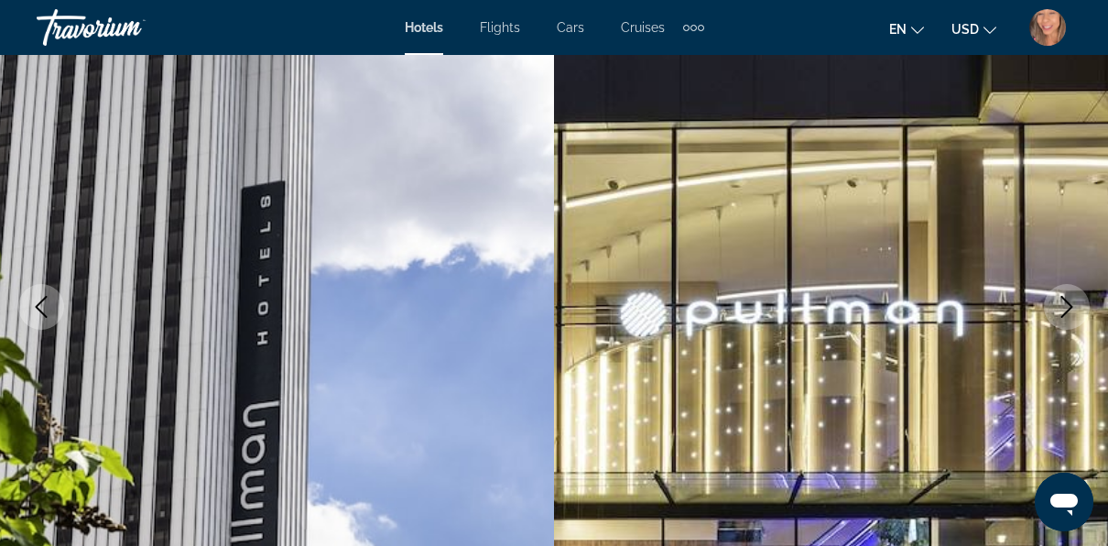
click at [39, 311] on icon "Previous image" at bounding box center [41, 307] width 22 height 22
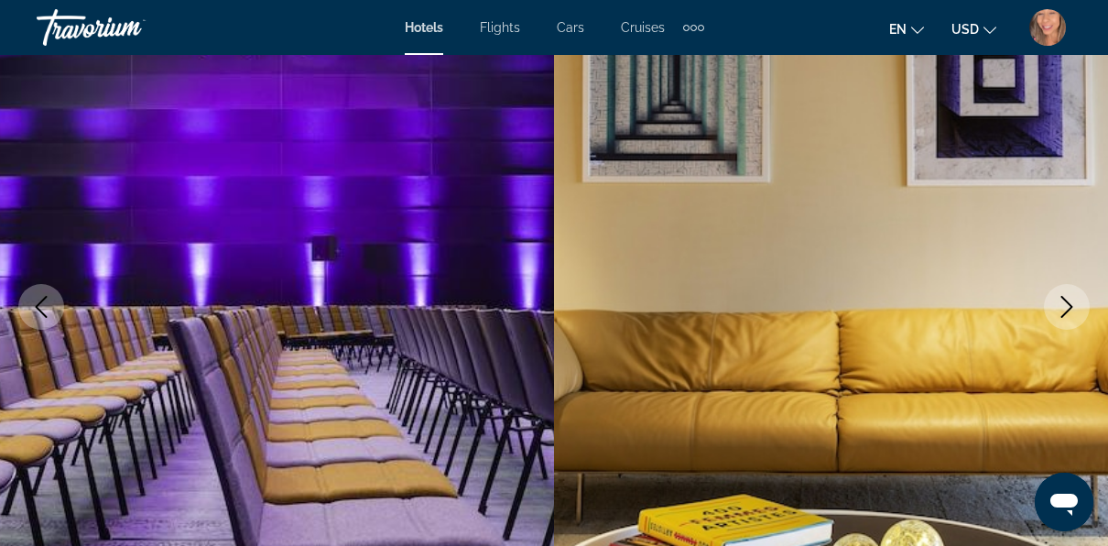
click at [39, 311] on icon "Previous image" at bounding box center [41, 307] width 22 height 22
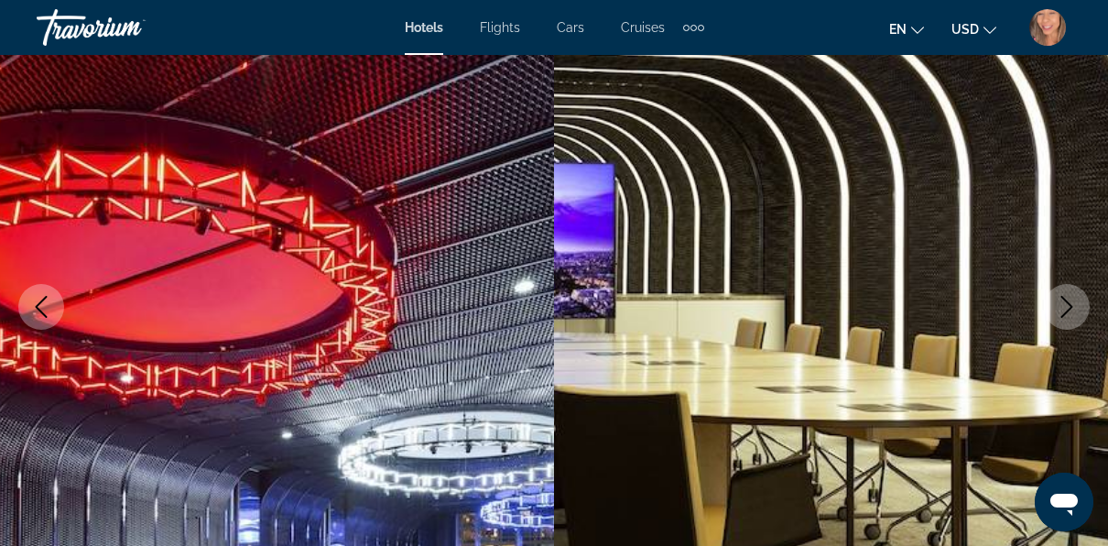
click at [39, 311] on icon "Previous image" at bounding box center [41, 307] width 22 height 22
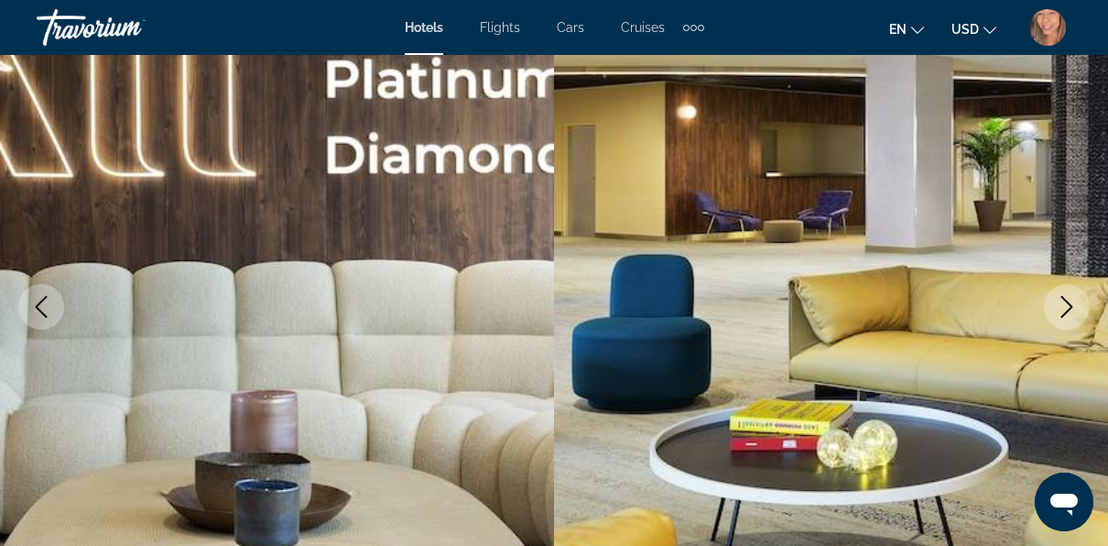
click at [39, 311] on icon "Previous image" at bounding box center [41, 307] width 22 height 22
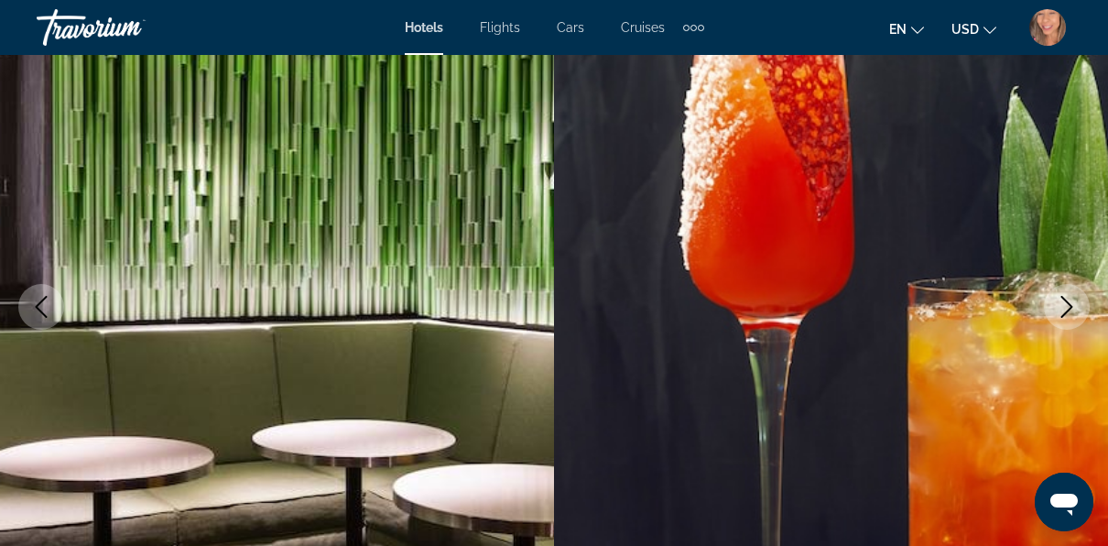
click at [39, 311] on icon "Previous image" at bounding box center [41, 307] width 22 height 22
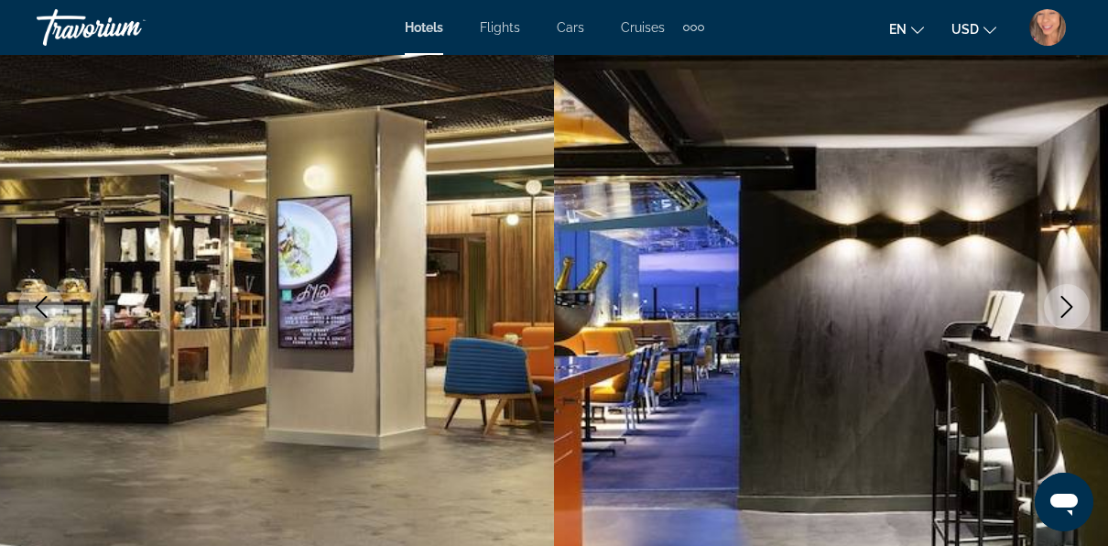
click at [39, 311] on icon "Previous image" at bounding box center [41, 307] width 22 height 22
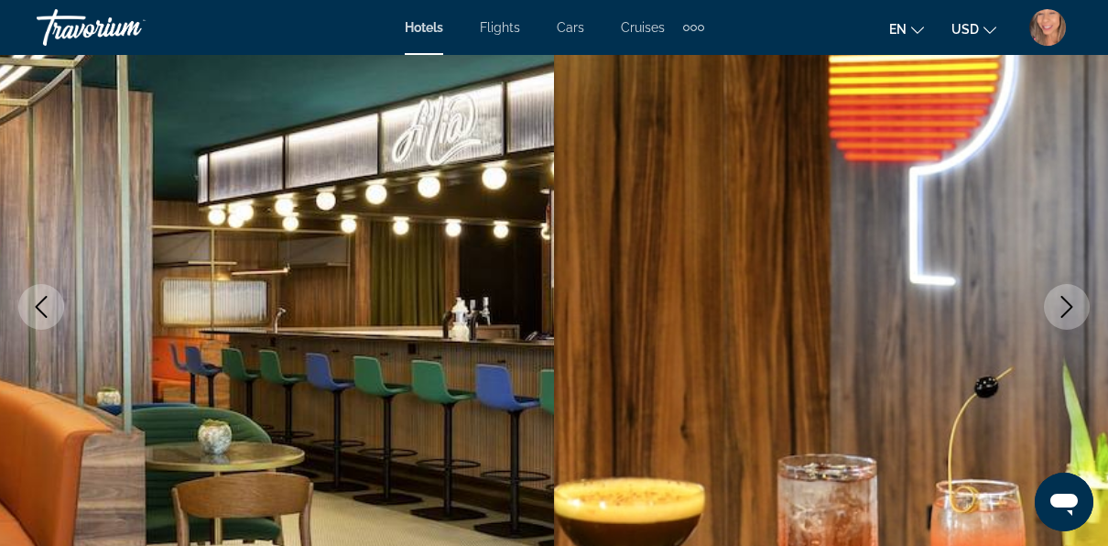
click at [39, 311] on icon "Previous image" at bounding box center [41, 307] width 22 height 22
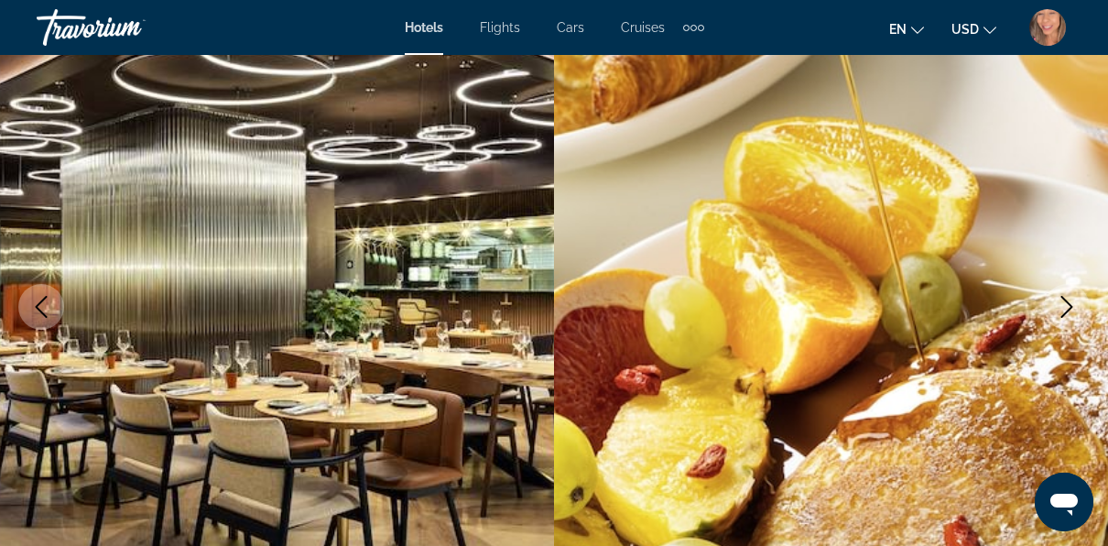
click at [39, 311] on icon "Previous image" at bounding box center [41, 307] width 22 height 22
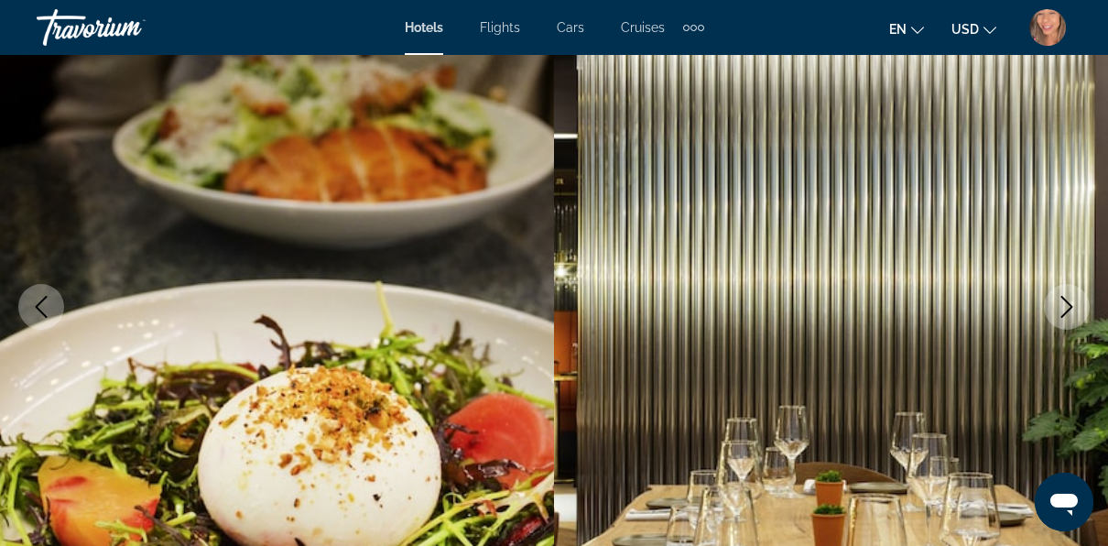
click at [39, 311] on icon "Previous image" at bounding box center [41, 307] width 22 height 22
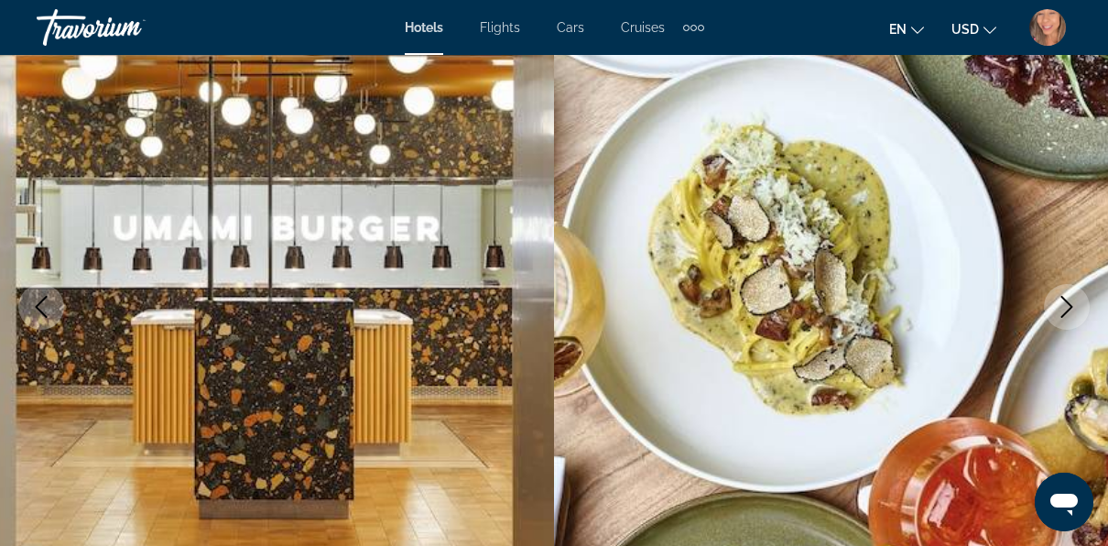
click at [39, 311] on icon "Previous image" at bounding box center [41, 307] width 22 height 22
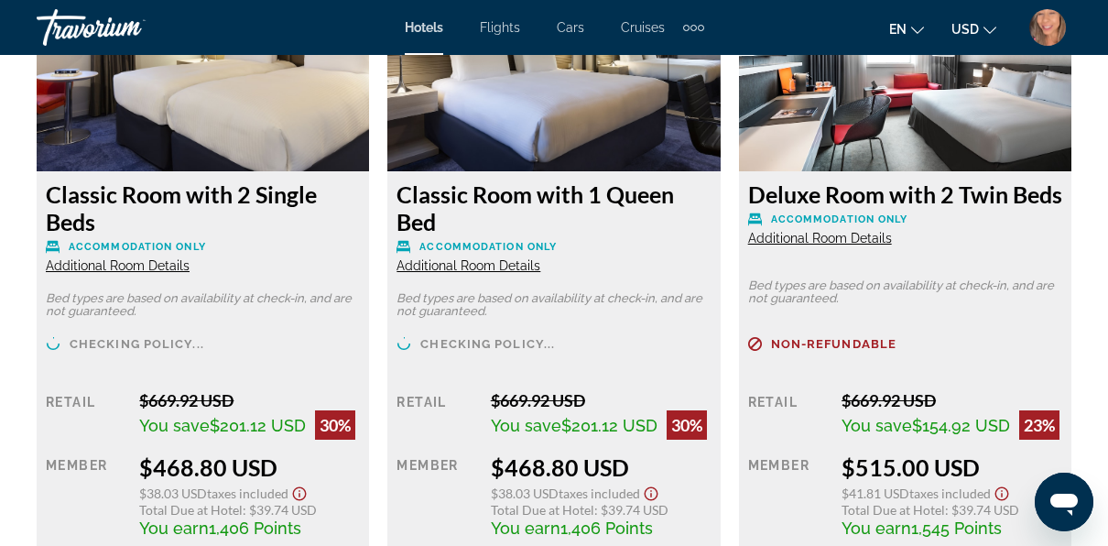
scroll to position [3022, 0]
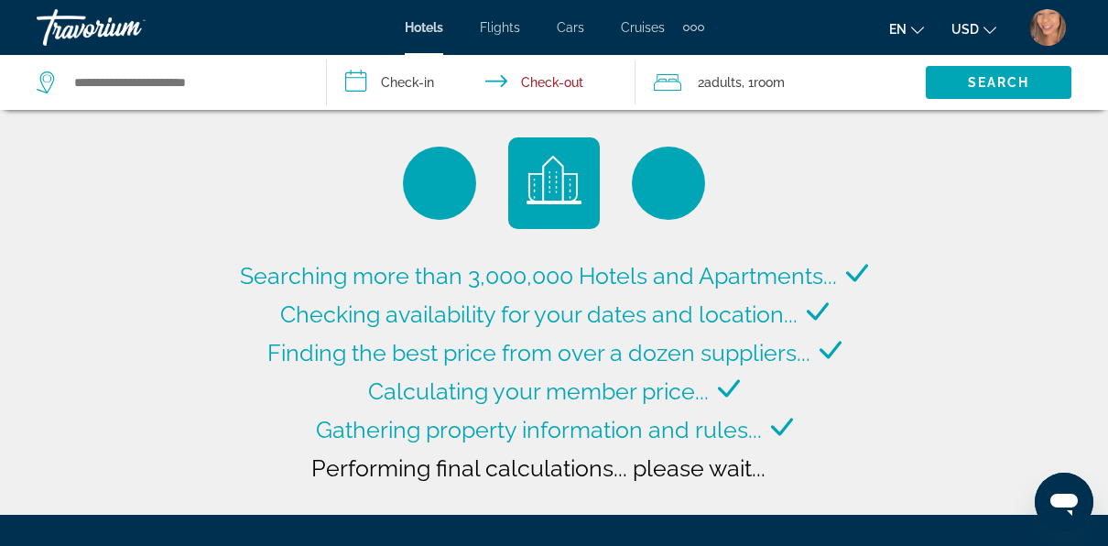
type input "**********"
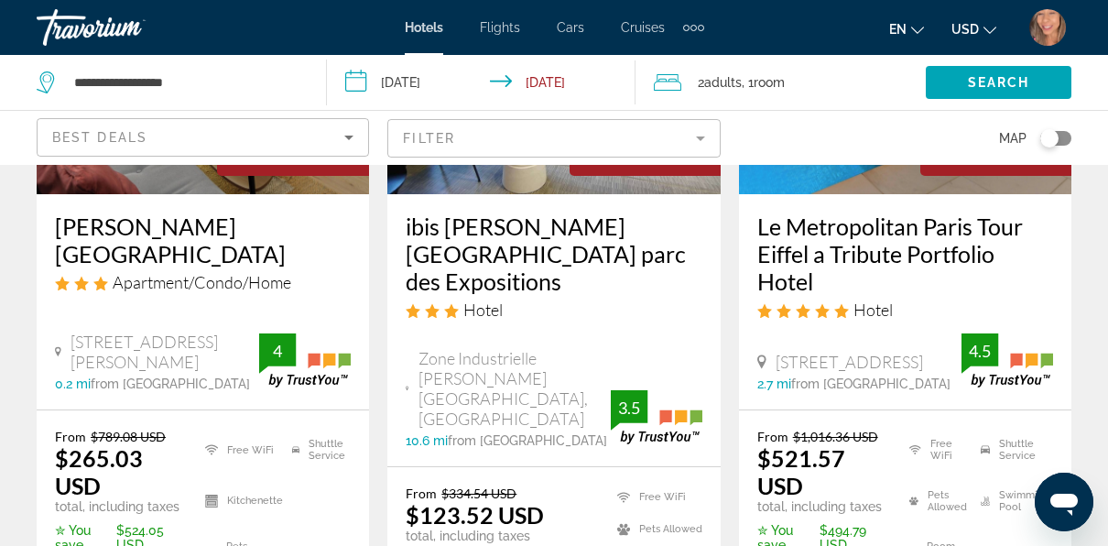
scroll to position [366, 0]
